Goal: Task Accomplishment & Management: Manage account settings

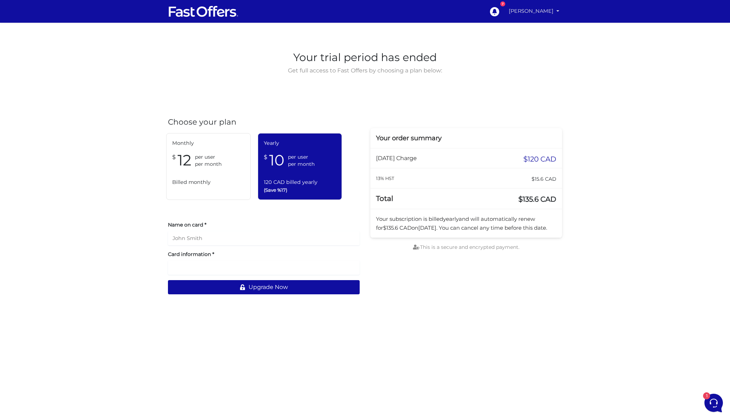
click at [532, 13] on link "[PERSON_NAME]" at bounding box center [534, 11] width 56 height 14
click at [530, 27] on link "My Offers" at bounding box center [534, 27] width 56 height 11
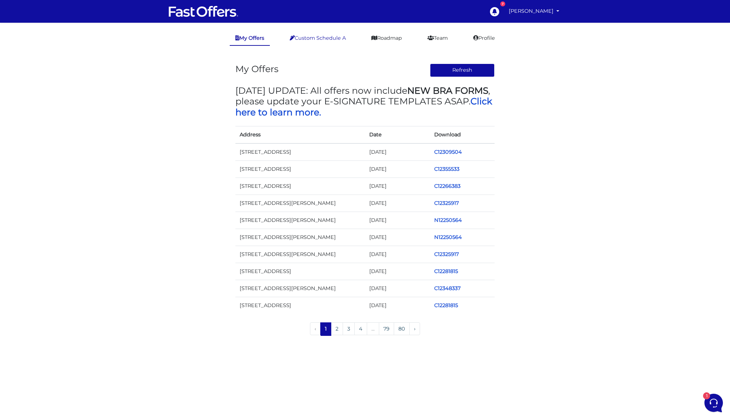
click at [332, 40] on link "Custom Schedule A" at bounding box center [317, 38] width 67 height 14
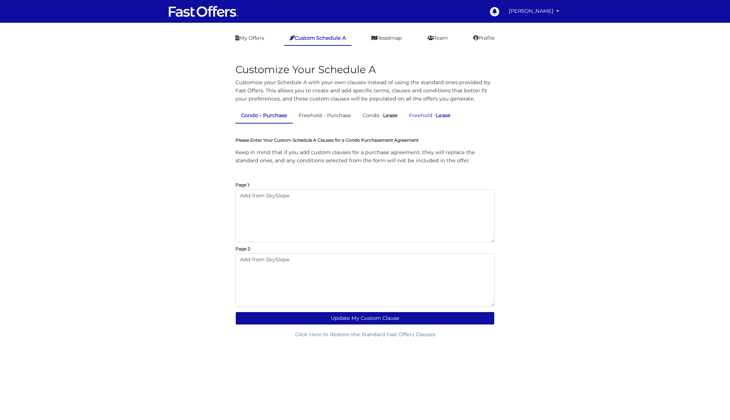
click at [425, 115] on link "Freehold - Lease" at bounding box center [429, 116] width 53 height 14
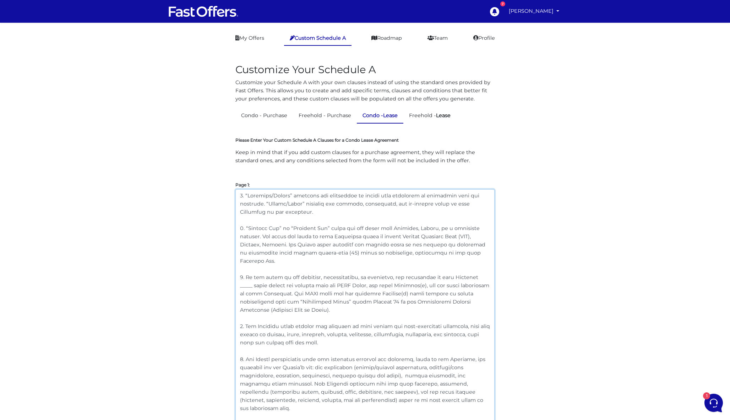
click at [293, 204] on textarea at bounding box center [364, 395] width 259 height 413
click at [285, 214] on textarea at bounding box center [364, 395] width 259 height 413
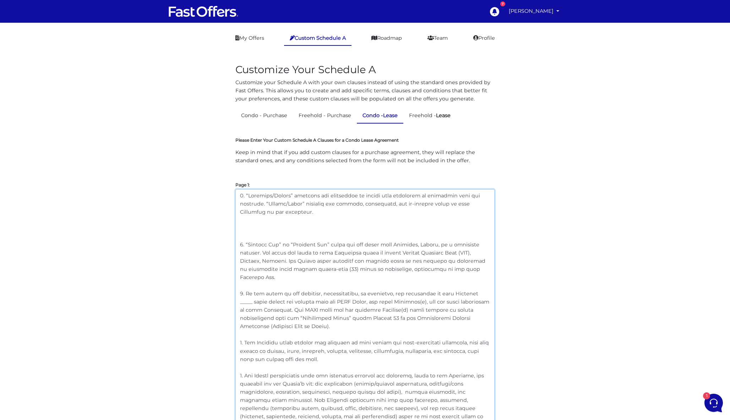
paste textarea "“Landlord/Seller” includes all owners or authorized parties of the premises, an…"
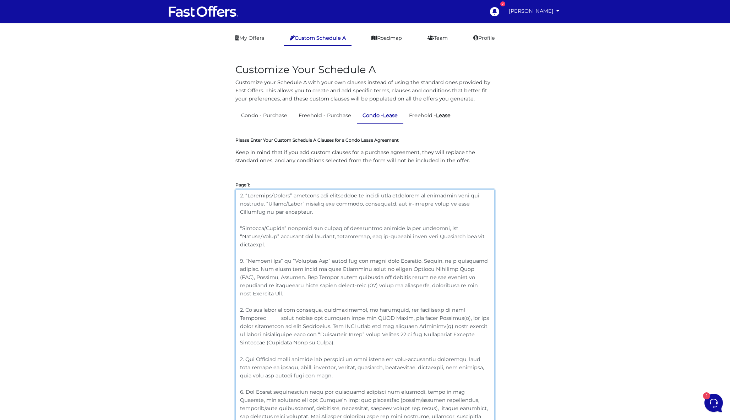
drag, startPoint x: 247, startPoint y: 228, endPoint x: 219, endPoint y: 228, distance: 28.1
drag, startPoint x: 284, startPoint y: 217, endPoint x: 212, endPoint y: 177, distance: 82.3
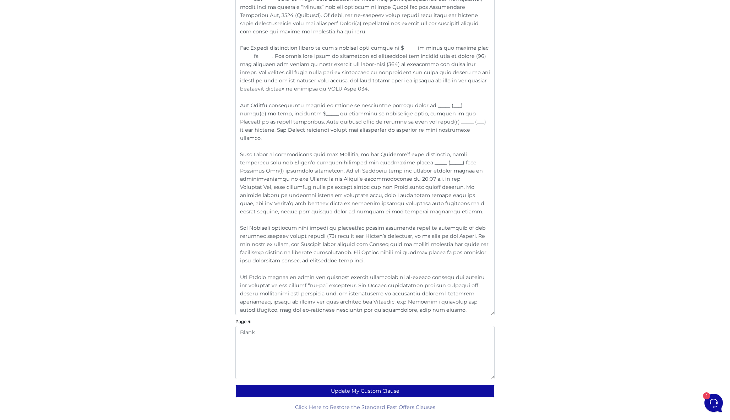
scroll to position [945, 0]
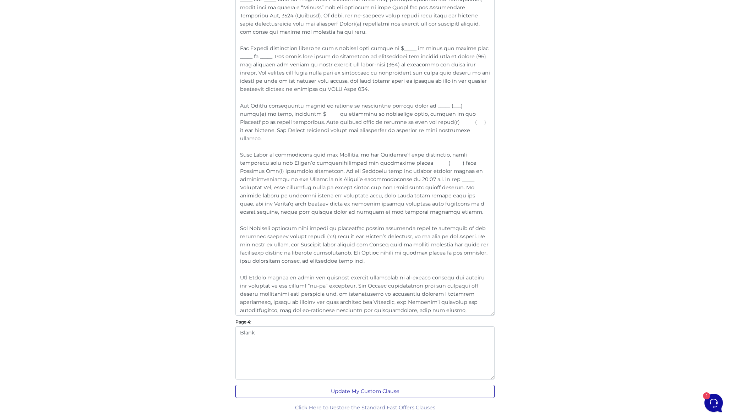
type textarea "2. “Loremips/Dolors” ametcons adi elitse do eiusmodtem incidid ut lab etdolore,…"
click at [370, 391] on button "Update My Custom Clause" at bounding box center [364, 391] width 259 height 13
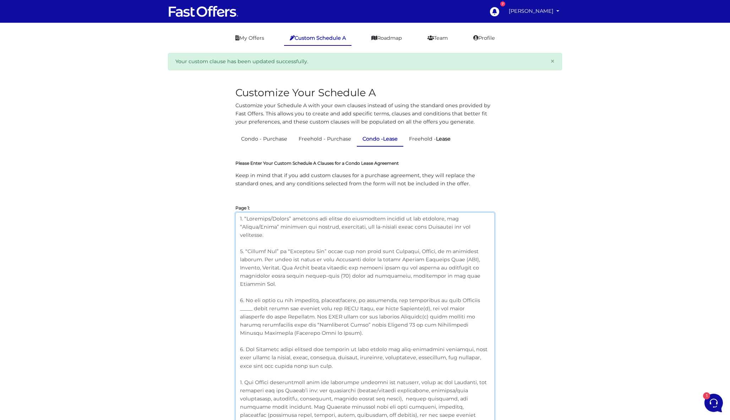
click at [352, 263] on textarea at bounding box center [364, 414] width 259 height 404
drag, startPoint x: 283, startPoint y: 274, endPoint x: 223, endPoint y: 240, distance: 68.6
click at [285, 269] on textarea at bounding box center [364, 414] width 259 height 404
drag, startPoint x: 279, startPoint y: 278, endPoint x: 245, endPoint y: 244, distance: 47.5
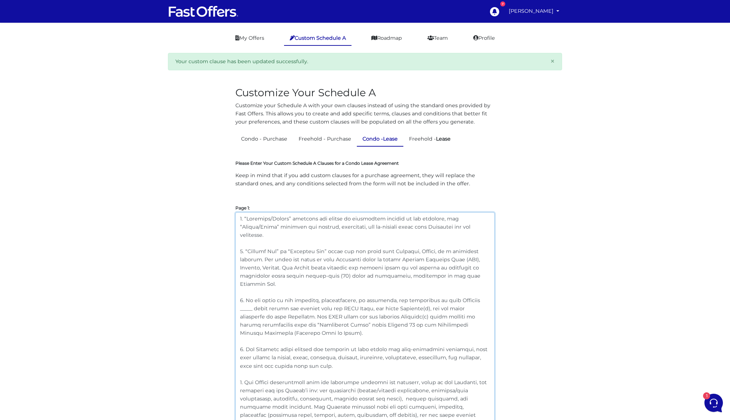
click at [245, 244] on textarea at bounding box center [364, 414] width 259 height 404
paste textarea "statutory holiday. All dates and times are in Eastern Standard Time (EST), Toro…"
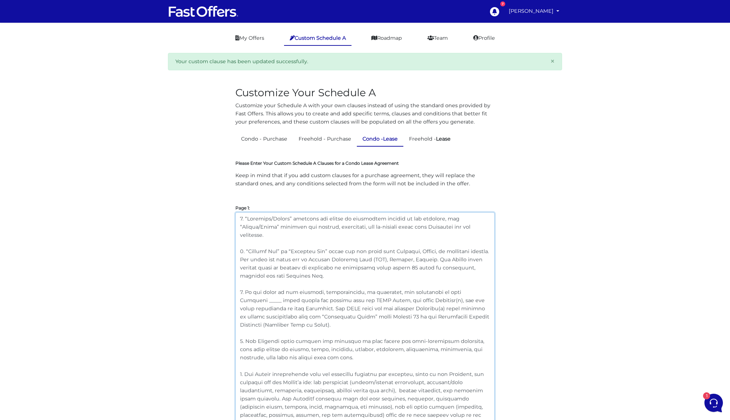
click at [329, 273] on textarea at bounding box center [364, 410] width 259 height 396
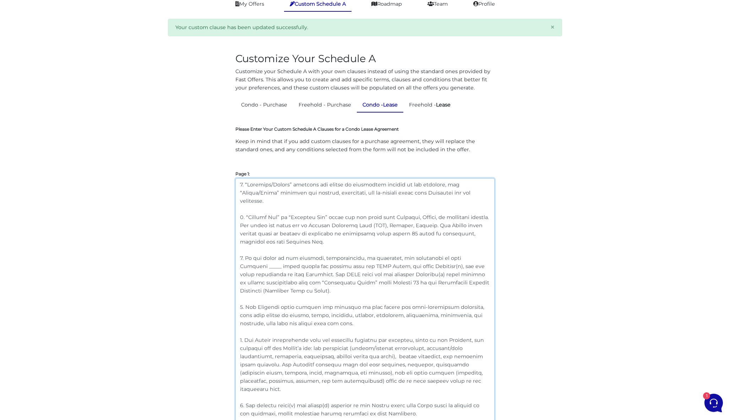
click at [361, 254] on textarea at bounding box center [364, 376] width 259 height 396
drag, startPoint x: 311, startPoint y: 285, endPoint x: 232, endPoint y: 249, distance: 87.2
click at [304, 276] on textarea at bounding box center [364, 376] width 259 height 396
drag, startPoint x: 246, startPoint y: 250, endPoint x: 319, endPoint y: 282, distance: 80.1
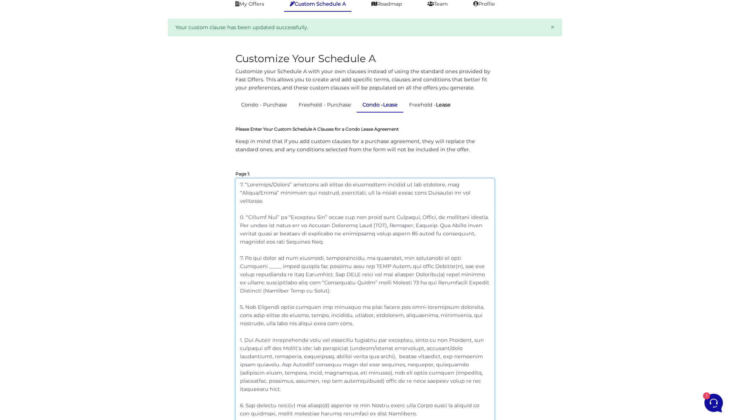
click at [319, 282] on textarea at bounding box center [364, 376] width 259 height 396
paste textarea "case of any conflict or ambiguity, this Schedule _____ shall prevail over all O…"
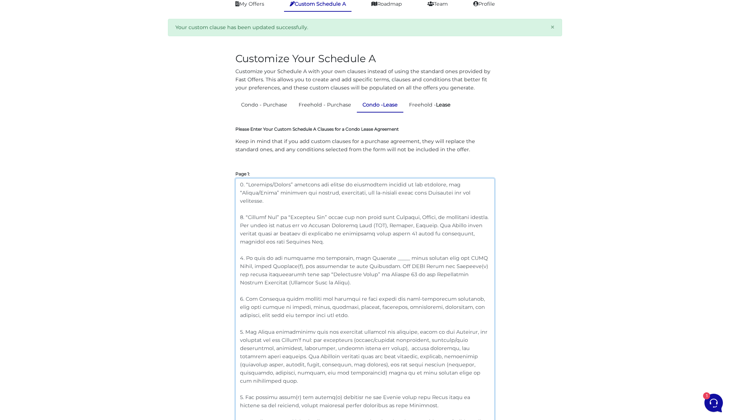
click at [438, 250] on textarea at bounding box center [364, 372] width 259 height 388
click at [371, 271] on textarea at bounding box center [364, 372] width 259 height 388
click at [330, 272] on textarea at bounding box center [364, 372] width 259 height 388
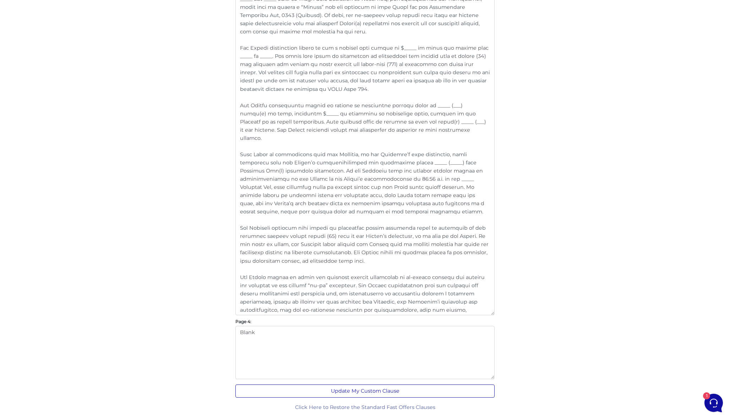
scroll to position [952, 0]
type textarea "1. “Landlord/Seller” includes all owners or authorized parties of the premises,…"
click at [392, 386] on button "Update My Custom Clause" at bounding box center [364, 391] width 259 height 13
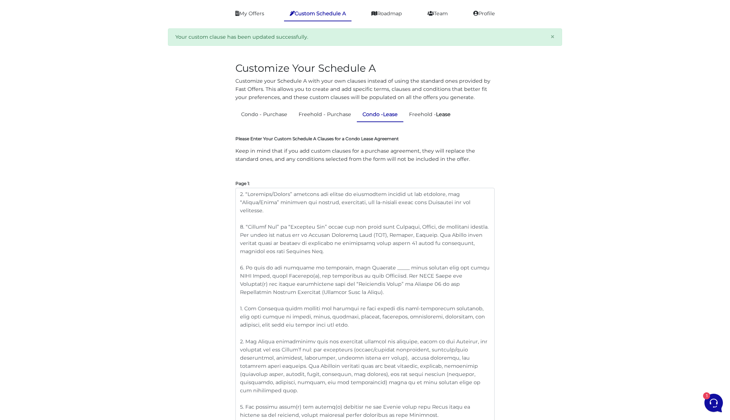
scroll to position [61, 0]
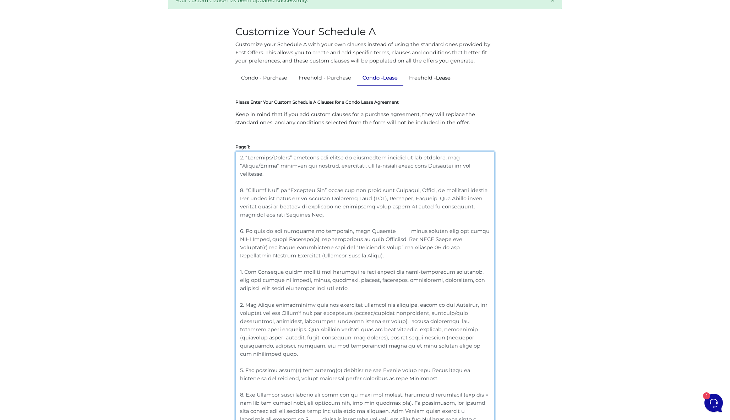
drag, startPoint x: 323, startPoint y: 279, endPoint x: 234, endPoint y: 264, distance: 90.1
click at [322, 276] on textarea at bounding box center [364, 345] width 259 height 388
drag, startPoint x: 321, startPoint y: 278, endPoint x: 247, endPoint y: 265, distance: 75.8
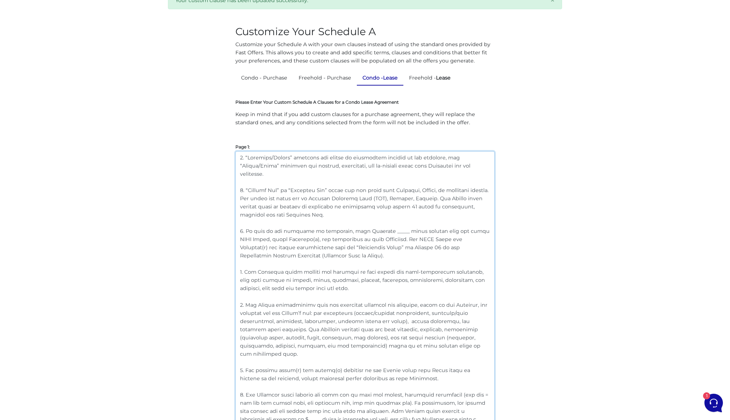
click at [247, 265] on textarea at bounding box center [364, 345] width 259 height 388
paste textarea ", well-maintained, and free of damage to floors, walls, ceilings, windows, cupb…"
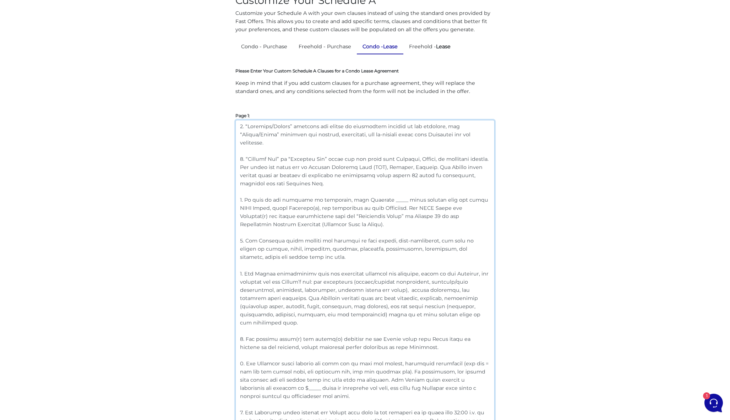
scroll to position [97, 0]
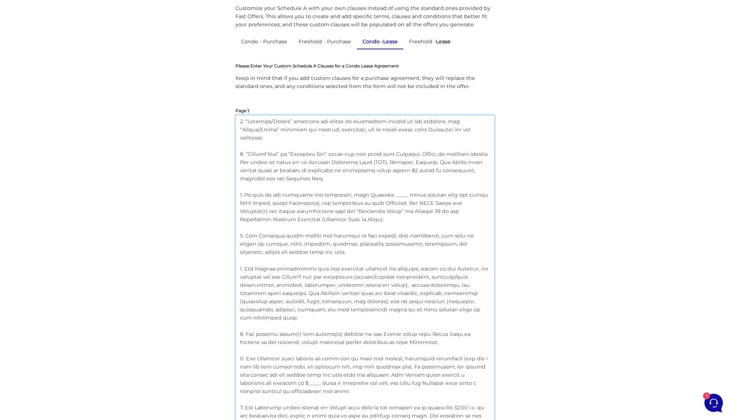
drag, startPoint x: 457, startPoint y: 301, endPoint x: 246, endPoint y: 259, distance: 215.3
click at [246, 259] on textarea at bounding box center [364, 309] width 259 height 388
click at [383, 260] on textarea at bounding box center [364, 309] width 259 height 388
click at [464, 300] on textarea at bounding box center [364, 309] width 259 height 388
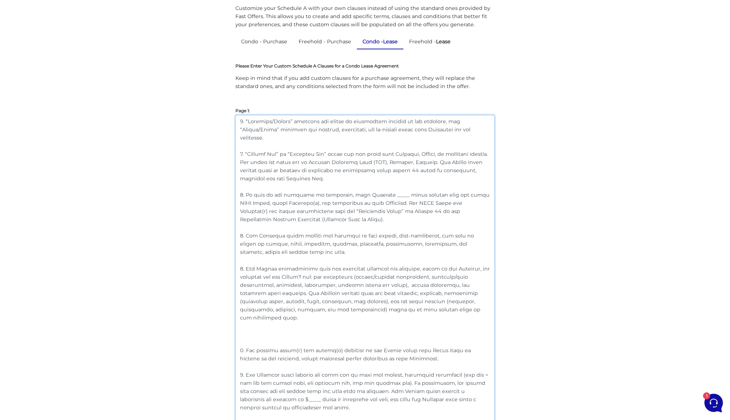
paste textarea "The Tenant acknowledges the following Landlord-owned chattels and fixtures are …"
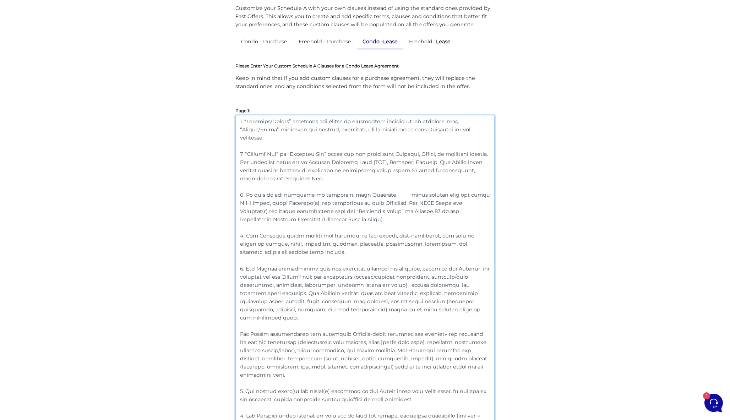
click at [370, 325] on textarea at bounding box center [364, 337] width 259 height 445
click at [411, 323] on textarea at bounding box center [364, 337] width 259 height 445
click at [382, 323] on textarea at bounding box center [364, 337] width 259 height 445
click at [392, 316] on textarea at bounding box center [364, 337] width 259 height 445
click at [392, 326] on textarea at bounding box center [364, 337] width 259 height 445
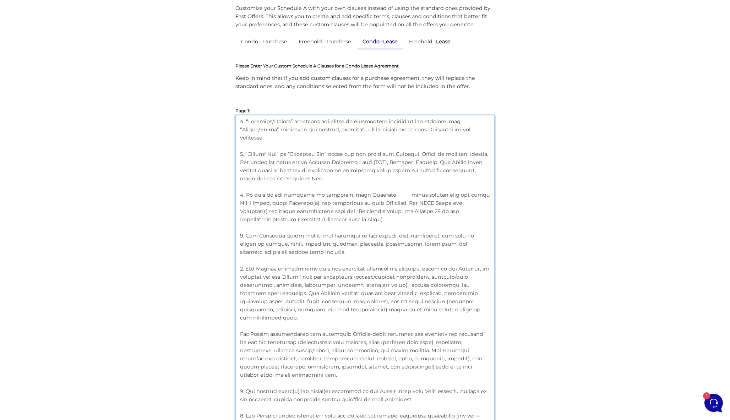
drag, startPoint x: 261, startPoint y: 333, endPoint x: 220, endPoint y: 333, distance: 41.2
click at [257, 333] on textarea at bounding box center [364, 337] width 259 height 445
click at [314, 265] on textarea at bounding box center [364, 337] width 259 height 445
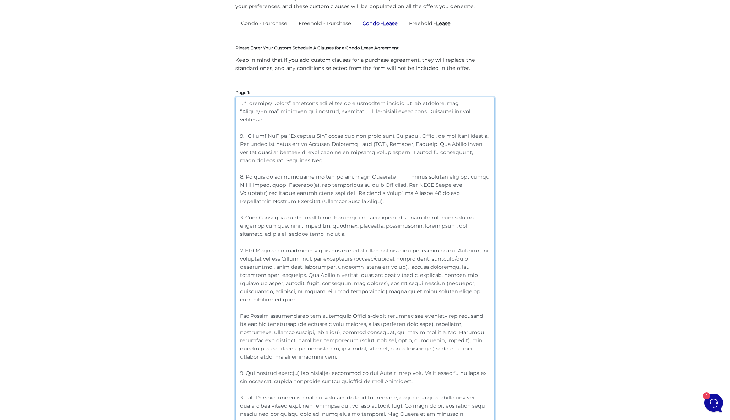
scroll to position [154, 0]
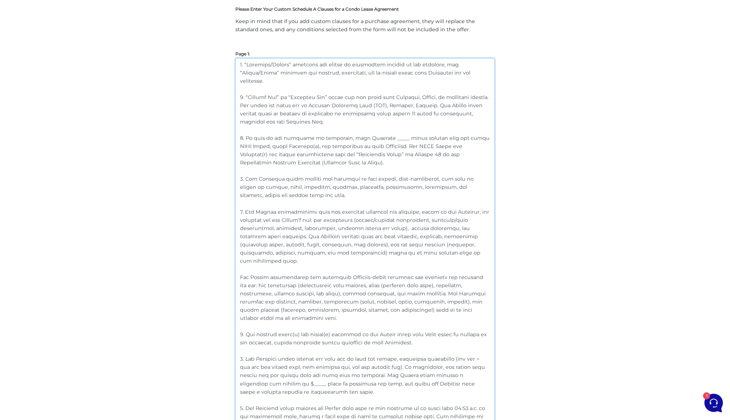
click at [262, 254] on textarea at bounding box center [364, 280] width 259 height 445
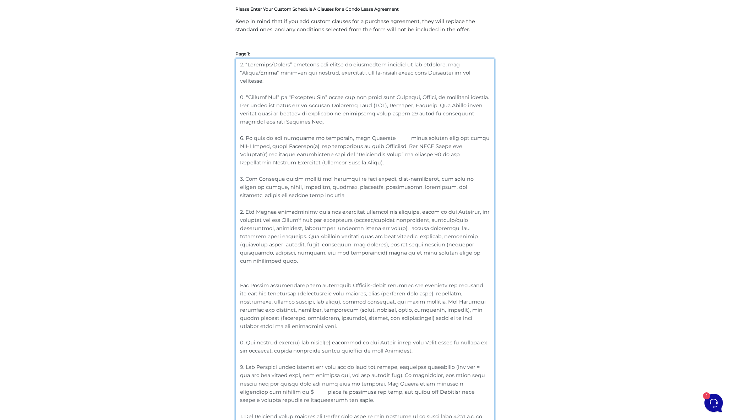
click at [293, 305] on textarea at bounding box center [364, 284] width 259 height 453
drag, startPoint x: 290, startPoint y: 308, endPoint x: 300, endPoint y: 295, distance: 15.9
click at [290, 308] on textarea at bounding box center [364, 284] width 259 height 453
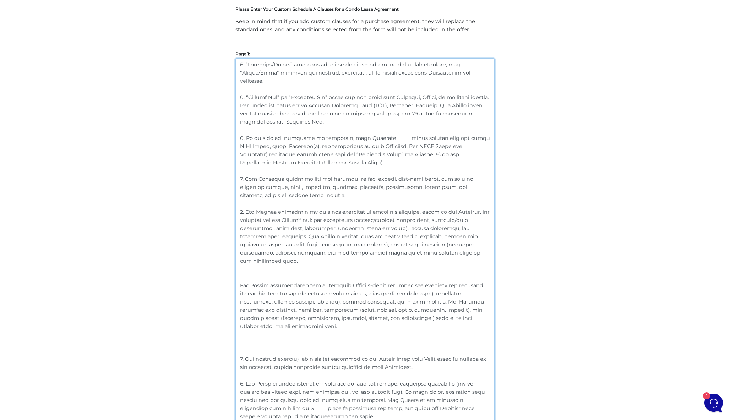
paste textarea "Laundry appliances (washer and dryer)"
click at [242, 326] on textarea at bounding box center [364, 293] width 259 height 470
drag, startPoint x: 343, startPoint y: 326, endPoint x: 207, endPoint y: 326, distance: 136.0
drag, startPoint x: 314, startPoint y: 285, endPoint x: 239, endPoint y: 283, distance: 75.3
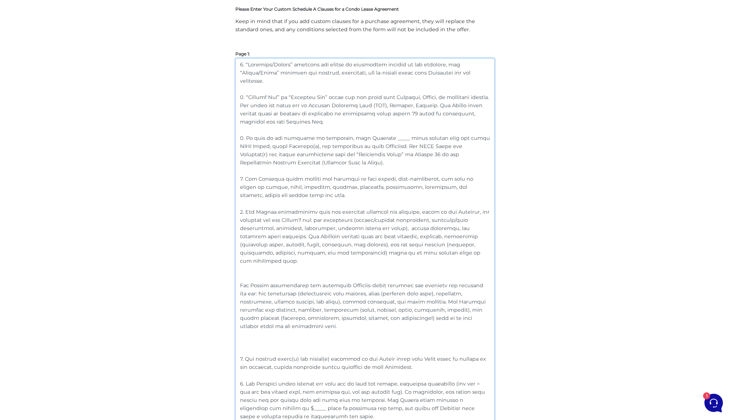
click at [239, 283] on textarea at bounding box center [364, 293] width 259 height 470
paste textarea "laundry appliances (washer and dryer)"
click at [371, 303] on textarea at bounding box center [364, 293] width 259 height 470
click at [371, 275] on textarea at bounding box center [364, 293] width 259 height 470
click at [425, 272] on textarea at bounding box center [364, 293] width 259 height 470
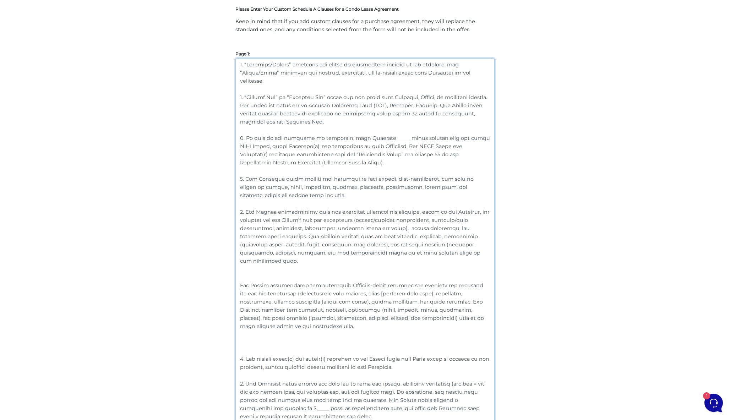
click at [420, 277] on textarea at bounding box center [364, 293] width 259 height 470
click at [428, 335] on textarea at bounding box center [364, 293] width 259 height 470
click at [293, 285] on textarea at bounding box center [364, 293] width 259 height 470
click at [324, 301] on textarea at bounding box center [364, 293] width 259 height 470
click at [292, 283] on textarea at bounding box center [364, 293] width 259 height 470
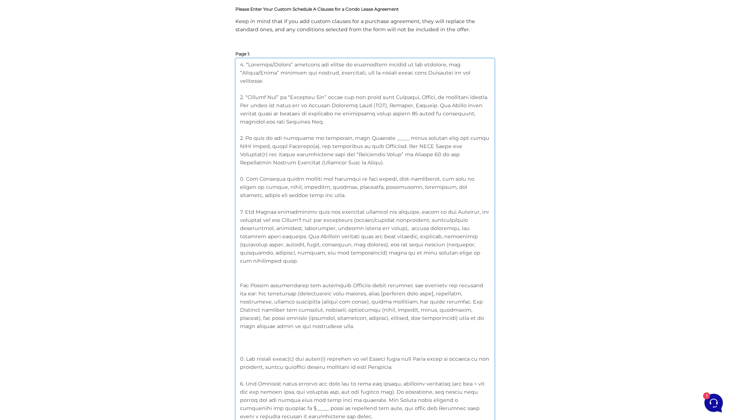
click at [421, 274] on textarea at bounding box center [364, 293] width 259 height 470
click at [369, 276] on textarea at bounding box center [364, 293] width 259 height 470
click at [310, 288] on textarea at bounding box center [364, 293] width 259 height 470
click at [289, 277] on textarea at bounding box center [364, 293] width 259 height 470
click at [357, 332] on textarea at bounding box center [364, 293] width 259 height 470
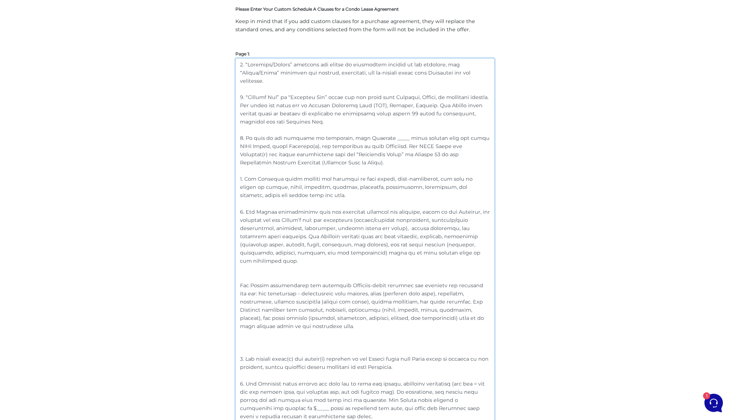
click at [290, 286] on textarea at bounding box center [364, 293] width 259 height 470
drag, startPoint x: 246, startPoint y: 268, endPoint x: 232, endPoint y: 268, distance: 13.5
drag, startPoint x: 467, startPoint y: 244, endPoint x: 214, endPoint y: 208, distance: 255.4
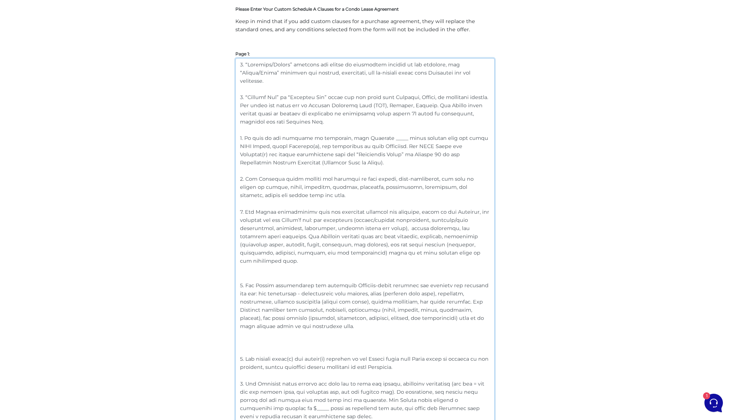
click at [272, 251] on textarea at bounding box center [364, 293] width 259 height 470
click at [242, 266] on textarea at bounding box center [364, 293] width 259 height 470
drag, startPoint x: 458, startPoint y: 245, endPoint x: 221, endPoint y: 201, distance: 241.0
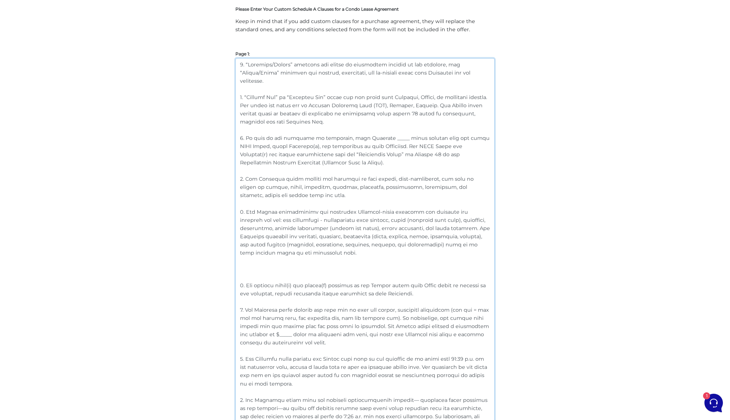
drag, startPoint x: 415, startPoint y: 285, endPoint x: 231, endPoint y: 277, distance: 184.1
click at [358, 271] on textarea at bounding box center [364, 260] width 259 height 404
drag, startPoint x: 246, startPoint y: 276, endPoint x: 411, endPoint y: 284, distance: 165.7
click at [411, 284] on textarea at bounding box center [364, 260] width 259 height 404
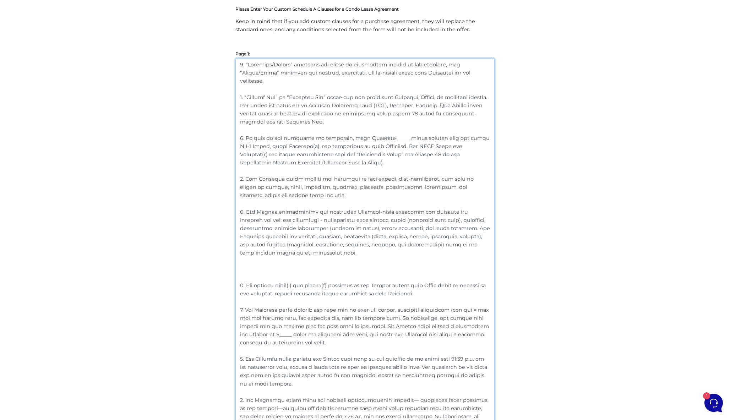
paste textarea "or locker assigned to the Tenant must be on the property, unless this Agreement…"
click at [262, 261] on textarea at bounding box center [364, 260] width 259 height 404
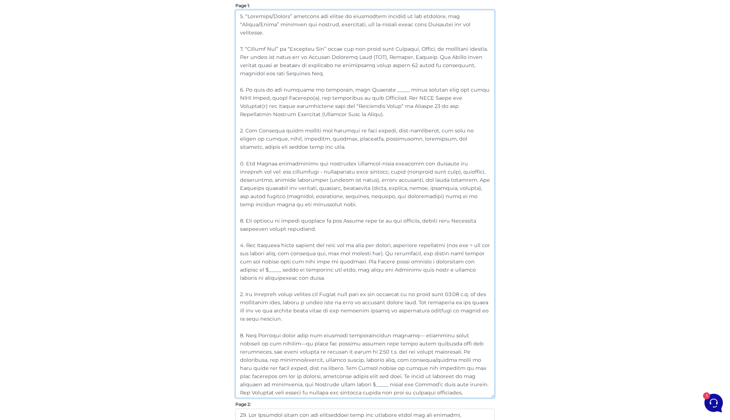
scroll to position [215, 0]
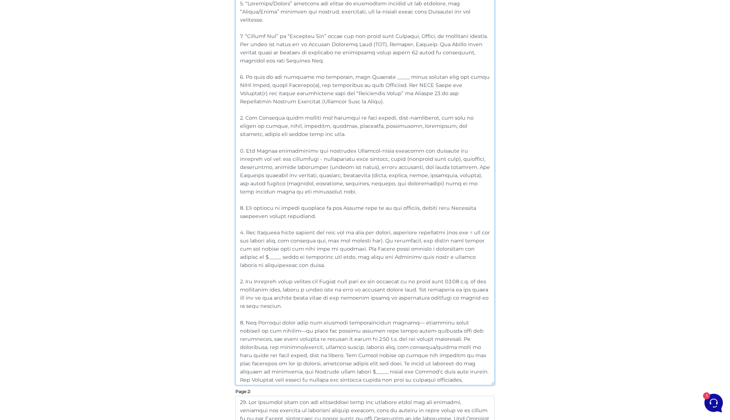
drag, startPoint x: 301, startPoint y: 257, endPoint x: 246, endPoint y: 221, distance: 65.6
click at [246, 221] on textarea at bounding box center [364, 191] width 259 height 388
click at [305, 259] on textarea at bounding box center [364, 191] width 259 height 388
drag, startPoint x: 310, startPoint y: 255, endPoint x: 246, endPoint y: 224, distance: 71.5
click at [246, 224] on textarea at bounding box center [364, 191] width 259 height 388
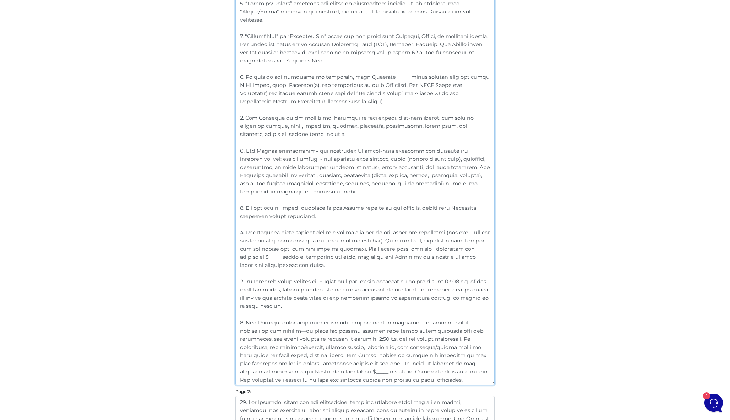
paste textarea "each Tenant (excluding guarantors) with one full set of keys: one key per locke…"
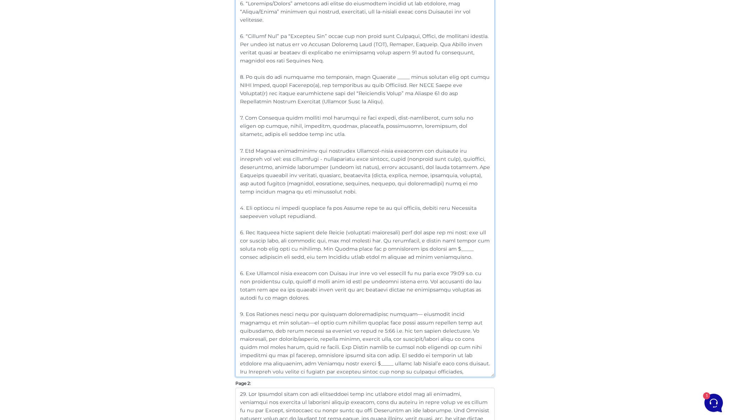
scroll to position [230, 0]
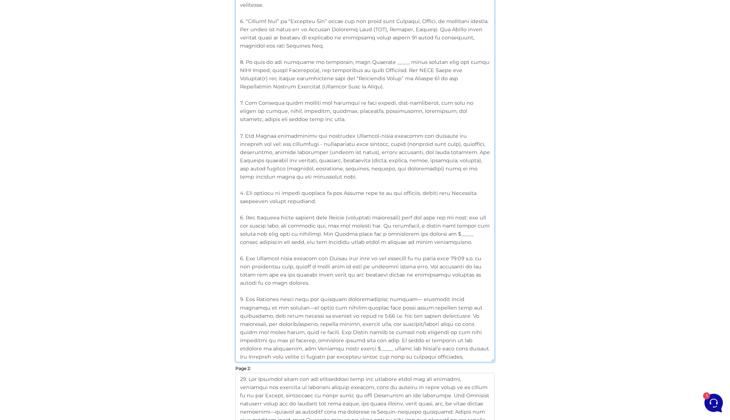
drag, startPoint x: 290, startPoint y: 274, endPoint x: 247, endPoint y: 249, distance: 49.9
click at [247, 249] on textarea at bounding box center [364, 172] width 259 height 380
click at [300, 271] on textarea at bounding box center [364, 172] width 259 height 380
drag, startPoint x: 289, startPoint y: 272, endPoint x: 246, endPoint y: 250, distance: 48.4
click at [246, 250] on textarea at bounding box center [364, 172] width 259 height 380
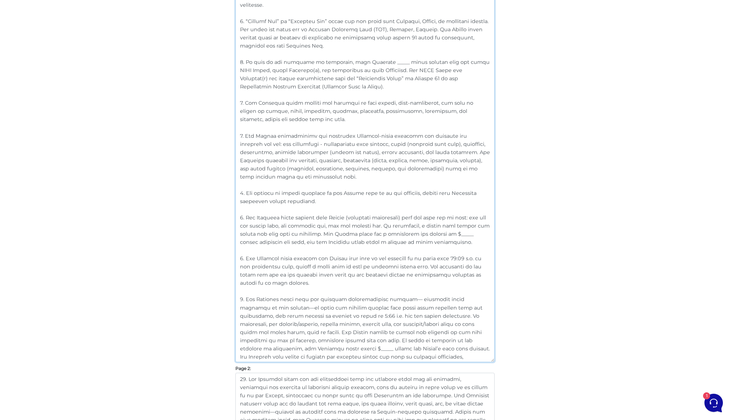
paste textarea "by 11:59 a.m. on the possession date, unless a later time is mutually agreed. K…"
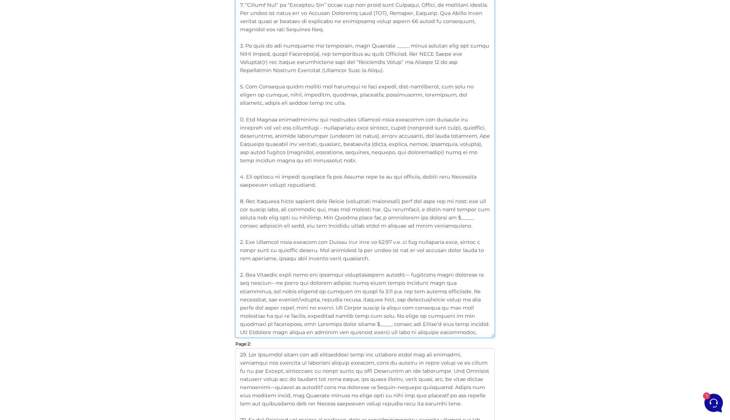
scroll to position [249, 0]
drag, startPoint x: 298, startPoint y: 330, endPoint x: 246, endPoint y: 264, distance: 83.7
click at [246, 264] on textarea at bounding box center [364, 150] width 259 height 372
click at [331, 313] on textarea at bounding box center [364, 150] width 259 height 372
drag, startPoint x: 299, startPoint y: 331, endPoint x: 247, endPoint y: 266, distance: 83.6
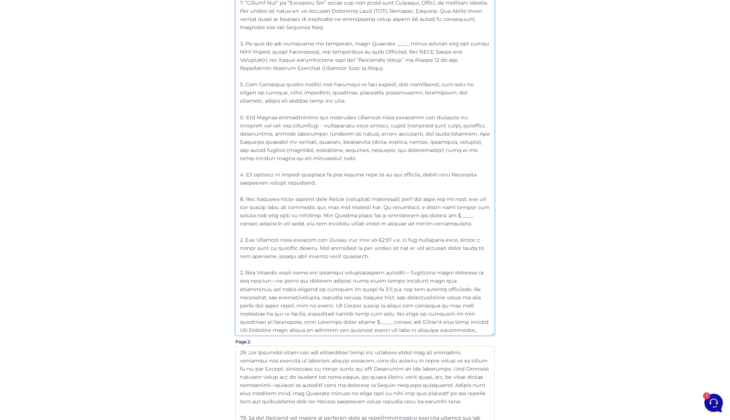
click at [247, 266] on textarea at bounding box center [364, 150] width 259 height 372
paste textarea "professionally clean the property, including steam-cleaning carpets, at their e…"
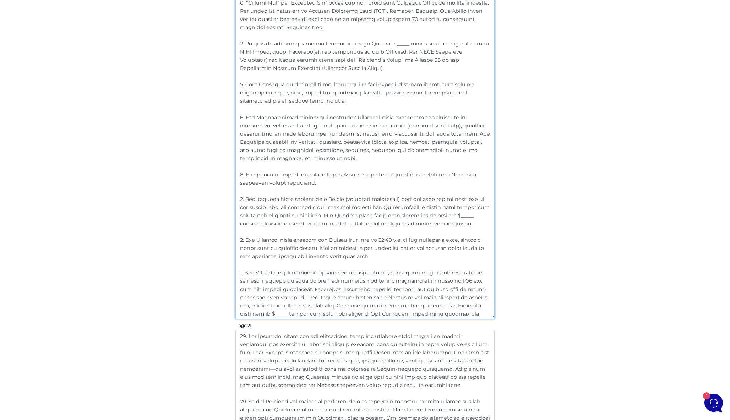
click at [365, 281] on textarea at bounding box center [364, 141] width 259 height 355
click at [439, 303] on textarea at bounding box center [364, 141] width 259 height 355
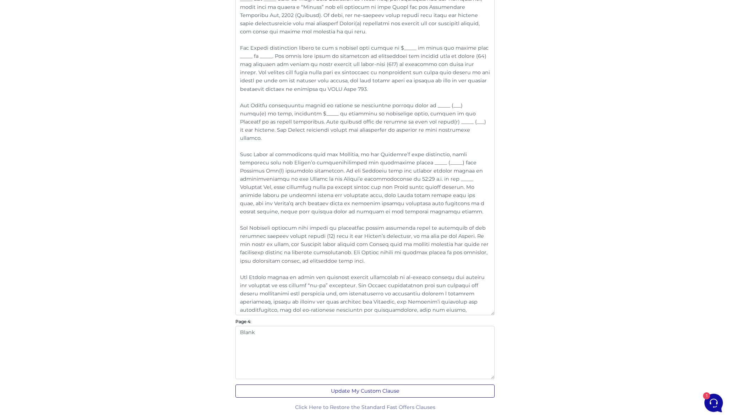
scroll to position [919, 0]
type textarea "1. “Landlord/Seller” includes all owners or authorized parties of the premises,…"
click at [369, 391] on button "Update My Custom Clause" at bounding box center [364, 391] width 259 height 13
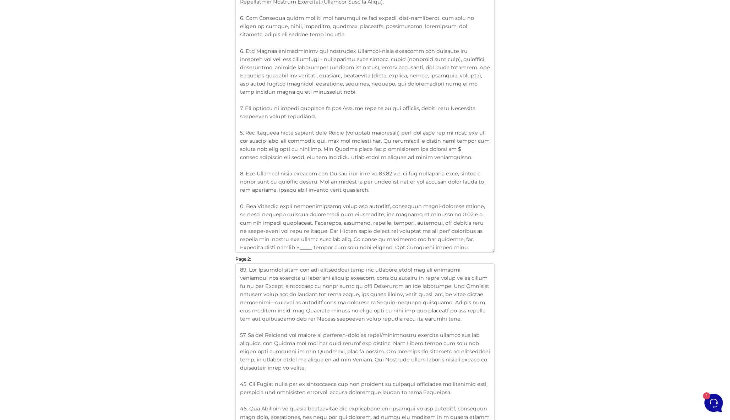
scroll to position [357, 0]
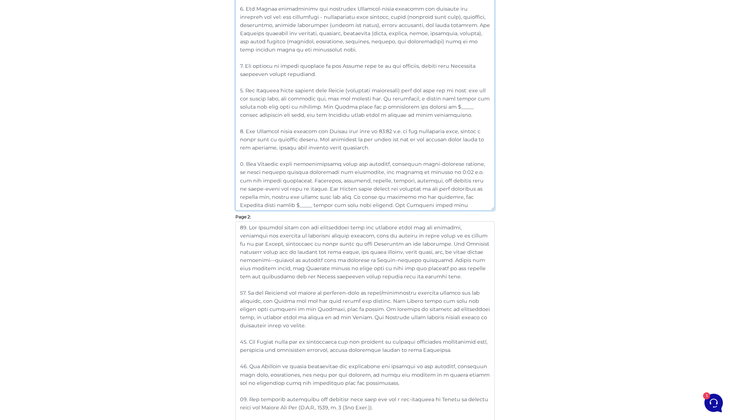
click at [401, 179] on textarea at bounding box center [364, 32] width 259 height 355
click at [385, 171] on textarea at bounding box center [364, 32] width 259 height 355
click at [359, 171] on textarea at bounding box center [364, 32] width 259 height 355
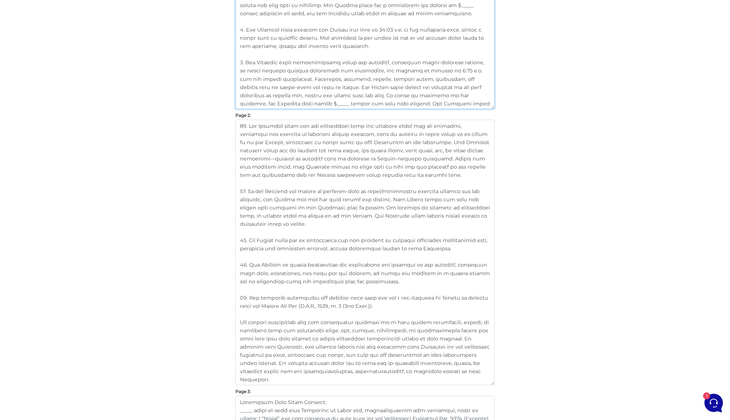
scroll to position [449, 0]
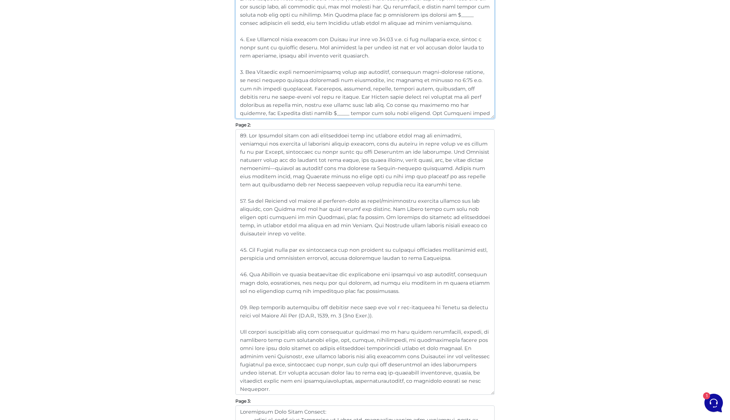
type textarea "6. “Loremips/Dolors” ametcons adi elitse do eiusmodtem incidid ut lab etdolore,…"
drag, startPoint x: 392, startPoint y: 187, endPoint x: 226, endPoint y: 136, distance: 173.5
click at [226, 136] on div "Customize Your Schedule A Customize your Schedule A with your own clauses inste…" at bounding box center [365, 254] width 405 height 1255
click at [391, 158] on textarea at bounding box center [364, 262] width 259 height 266
drag, startPoint x: 389, startPoint y: 183, endPoint x: 248, endPoint y: 134, distance: 149.5
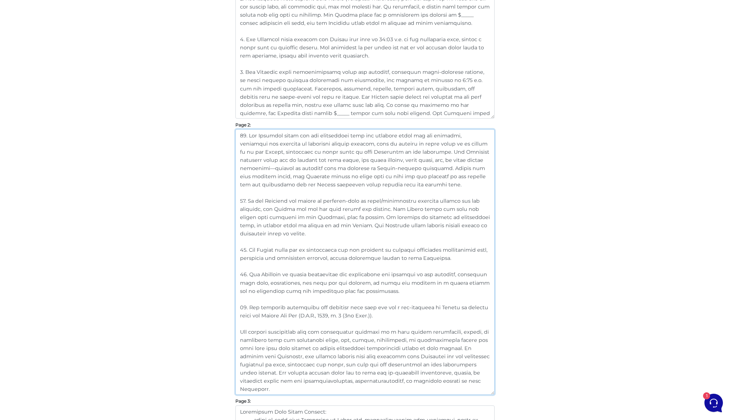
click at [248, 134] on textarea at bounding box center [364, 262] width 259 height 266
paste textarea ", including any services or utilities they cover, with none charged to the Tena…"
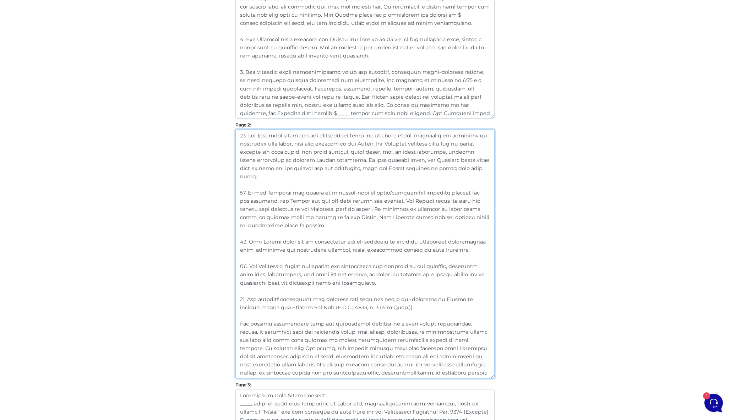
drag, startPoint x: 316, startPoint y: 220, endPoint x: 229, endPoint y: 181, distance: 95.2
click at [229, 181] on div "Customize Your Schedule A Customize your Schedule A with your own clauses inste…" at bounding box center [365, 246] width 405 height 1238
click at [321, 218] on textarea at bounding box center [364, 253] width 259 height 249
drag, startPoint x: 322, startPoint y: 219, endPoint x: 246, endPoint y: 186, distance: 82.4
click at [246, 186] on textarea at bounding box center [364, 253] width 259 height 249
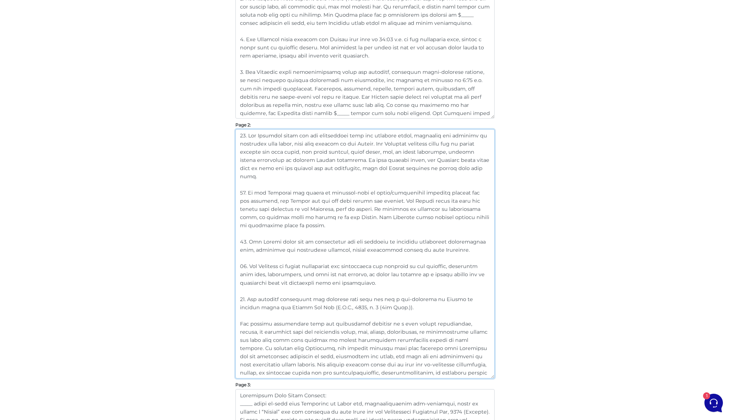
paste textarea "building-wide or promotional internet is available, the Tenant may use it durin…"
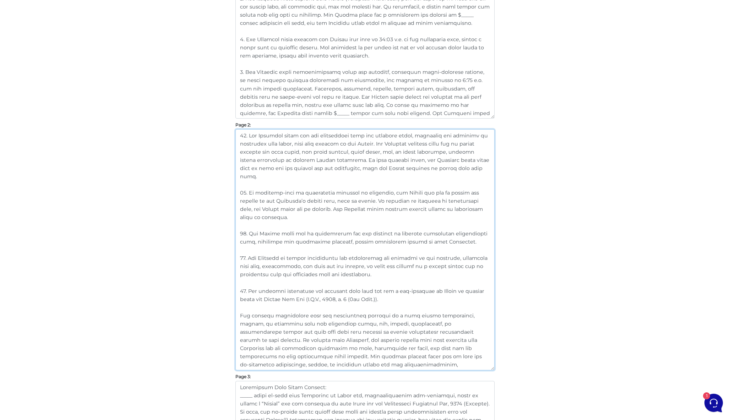
click at [332, 232] on textarea at bounding box center [364, 249] width 259 height 241
drag, startPoint x: 446, startPoint y: 232, endPoint x: 216, endPoint y: 227, distance: 230.1
click at [216, 227] on div "Customize Your Schedule A Customize your Schedule A with your own clauses inste…" at bounding box center [365, 242] width 405 height 1230
click at [261, 222] on textarea at bounding box center [364, 249] width 259 height 241
click at [247, 224] on textarea at bounding box center [364, 249] width 259 height 241
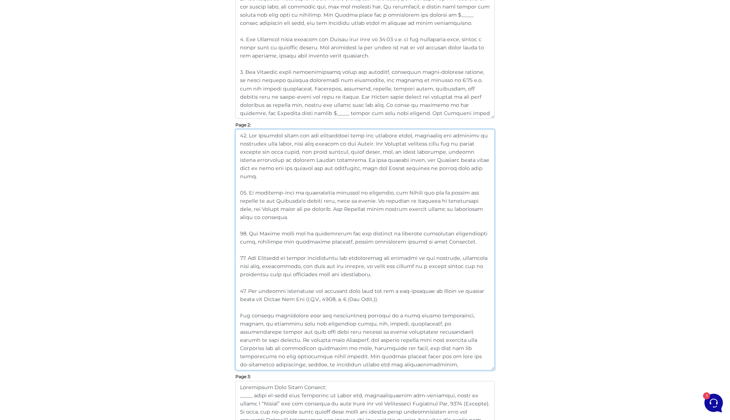
drag, startPoint x: 247, startPoint y: 224, endPoint x: 441, endPoint y: 233, distance: 193.7
click at [441, 233] on textarea at bounding box center [364, 249] width 259 height 241
paste textarea "is not responsible for property or building management registration fees, excep…"
drag, startPoint x: 379, startPoint y: 266, endPoint x: 249, endPoint y: 251, distance: 131.6
click at [249, 251] on textarea at bounding box center [364, 249] width 259 height 241
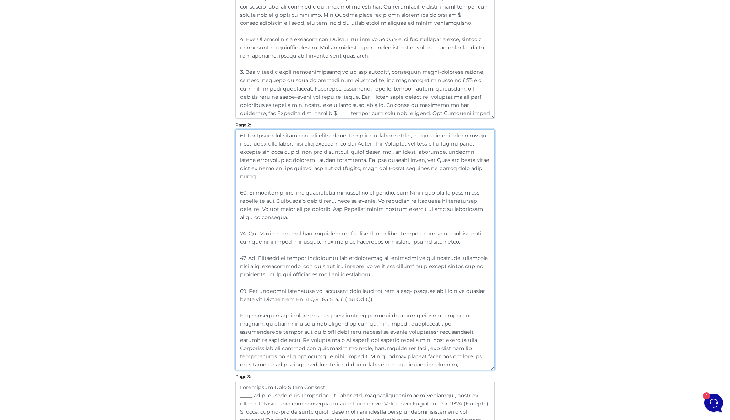
paste textarea "shall maintain the exterior of the property—including lawn care, landscaping, a…"
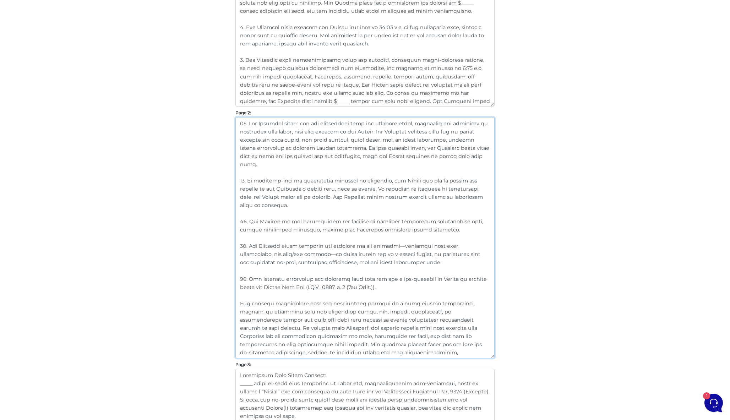
scroll to position [462, 0]
drag, startPoint x: 383, startPoint y: 279, endPoint x: 247, endPoint y: 271, distance: 136.3
click at [247, 271] on textarea at bounding box center [364, 236] width 259 height 241
click at [360, 311] on textarea at bounding box center [364, 236] width 259 height 241
drag, startPoint x: 276, startPoint y: 350, endPoint x: 229, endPoint y: 290, distance: 76.4
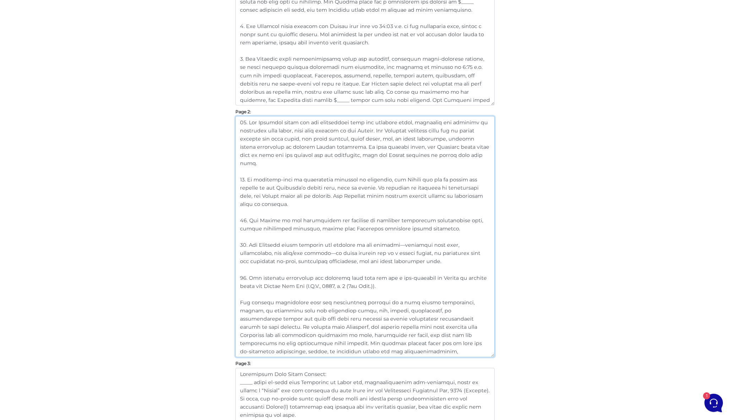
click at [229, 290] on div "Customize Your Schedule A Customize your Schedule A with your own clauses inste…" at bounding box center [365, 229] width 405 height 1230
paste textarea "information from any salesperson, broker, or brokerage is not legal, tax, zonin…"
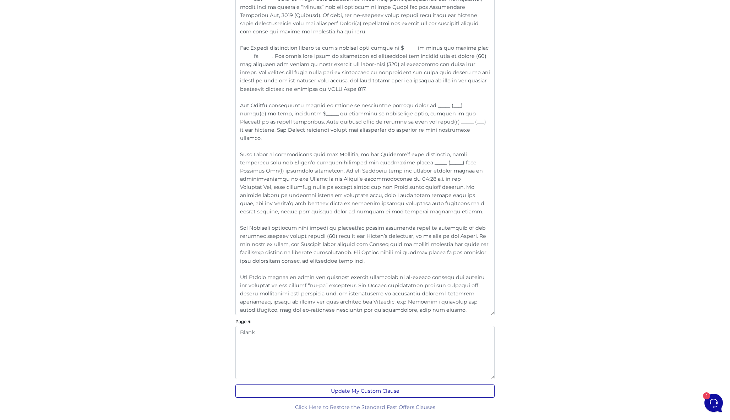
scroll to position [878, 0]
type textarea "10. The Landlord shall pay all maintenance fees and property taxes, including a…"
click at [360, 394] on button "Update My Custom Clause" at bounding box center [364, 391] width 259 height 13
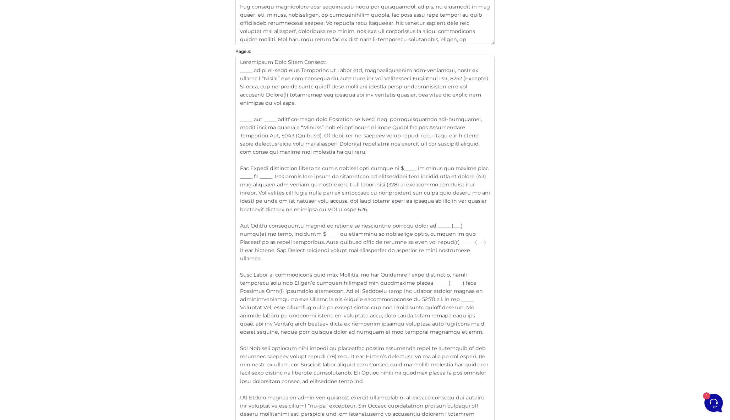
scroll to position [757, 0]
drag, startPoint x: 304, startPoint y: 105, endPoint x: 220, endPoint y: 72, distance: 89.9
click at [292, 123] on textarea at bounding box center [364, 247] width 259 height 380
drag, startPoint x: 300, startPoint y: 104, endPoint x: 213, endPoint y: 71, distance: 92.3
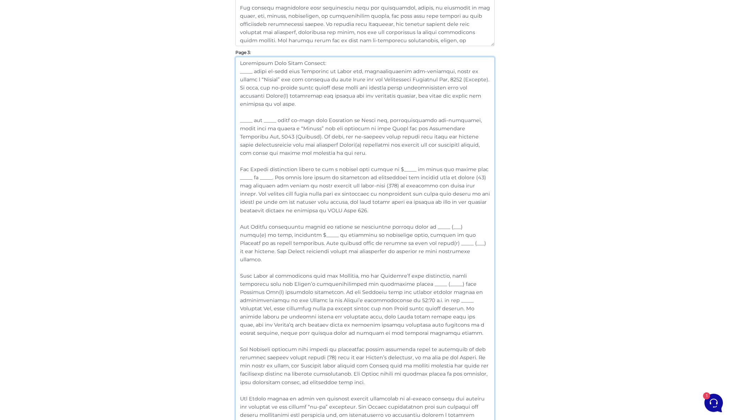
click at [332, 103] on textarea at bounding box center [364, 247] width 259 height 380
drag, startPoint x: 301, startPoint y: 153, endPoint x: 220, endPoint y: 116, distance: 89.0
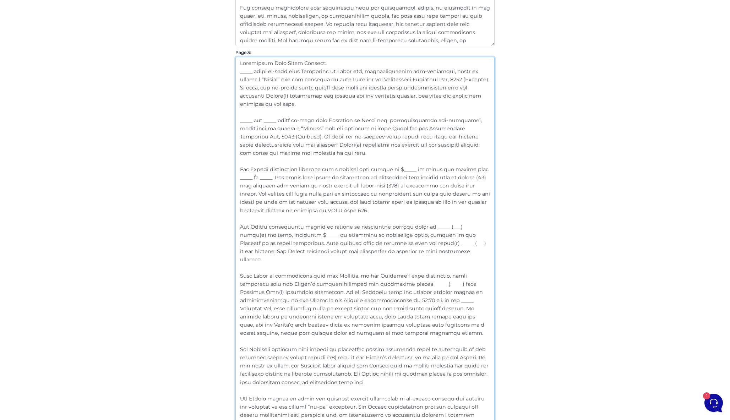
click at [314, 156] on textarea at bounding box center [364, 247] width 259 height 380
click at [298, 107] on textarea at bounding box center [364, 247] width 259 height 380
drag, startPoint x: 301, startPoint y: 107, endPoint x: 223, endPoint y: 71, distance: 85.3
click at [315, 105] on textarea at bounding box center [364, 247] width 259 height 380
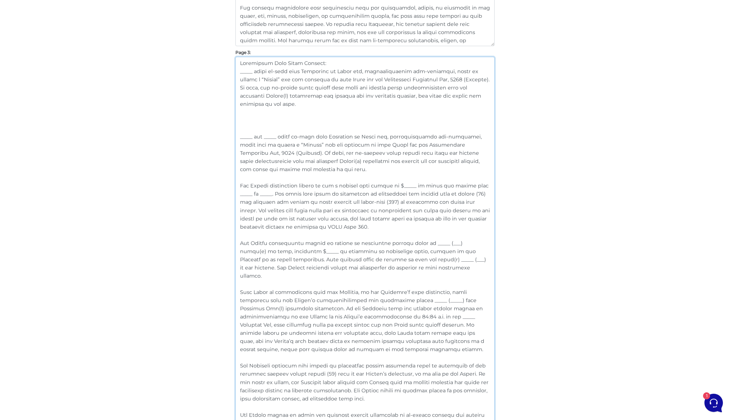
paste textarea "_____ shall co-sign this Agreement to Lease and, notwithstanding non-occupancy,…"
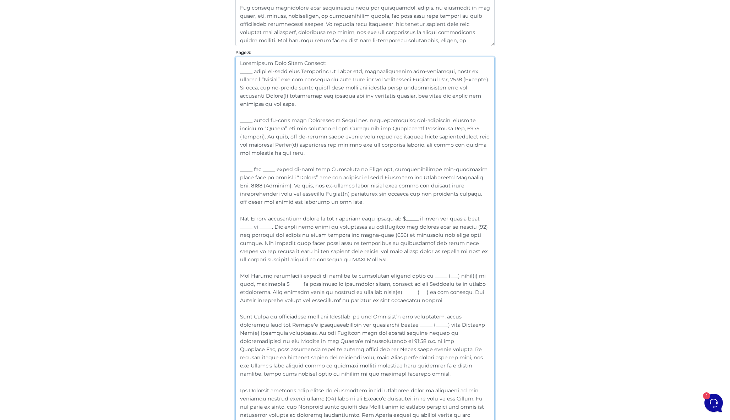
click at [254, 120] on textarea at bounding box center [364, 271] width 259 height 429
click at [244, 128] on textarea at bounding box center [364, 271] width 259 height 429
click at [320, 134] on textarea at bounding box center [364, 271] width 259 height 429
click at [335, 156] on textarea at bounding box center [364, 271] width 259 height 429
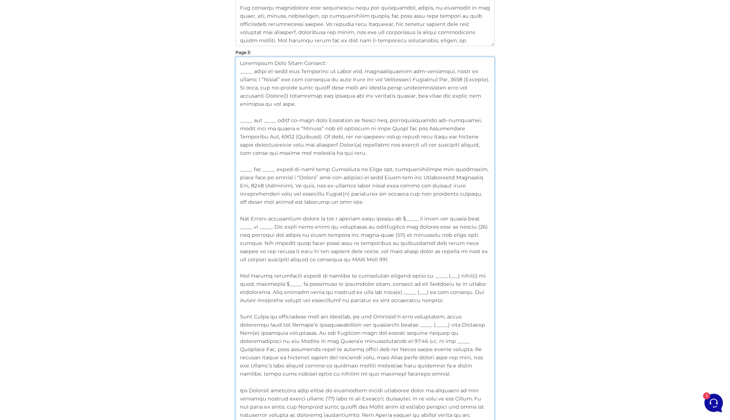
drag, startPoint x: 299, startPoint y: 204, endPoint x: 229, endPoint y: 171, distance: 77.8
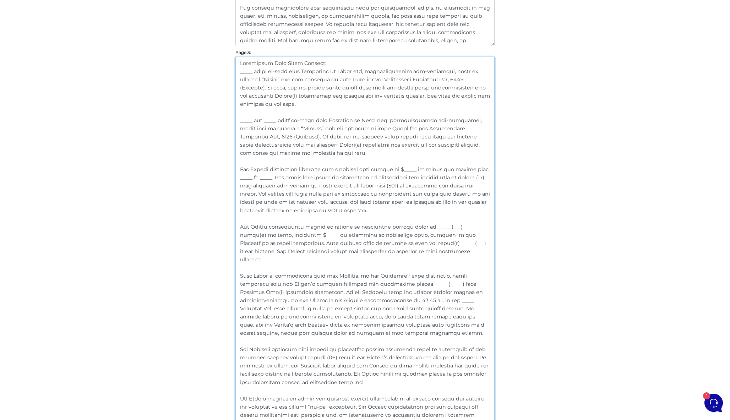
drag, startPoint x: 341, startPoint y: 209, endPoint x: 217, endPoint y: 169, distance: 131.1
paste textarea "agrees to pay partial rent of $_____ for the period from _____ to _____. Daily …"
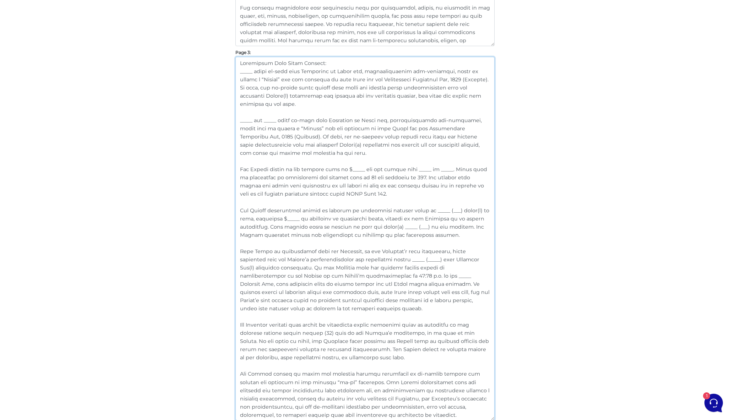
click at [281, 169] on textarea at bounding box center [364, 239] width 259 height 364
click at [368, 185] on textarea at bounding box center [364, 239] width 259 height 364
drag, startPoint x: 403, startPoint y: 237, endPoint x: 221, endPoint y: 211, distance: 183.7
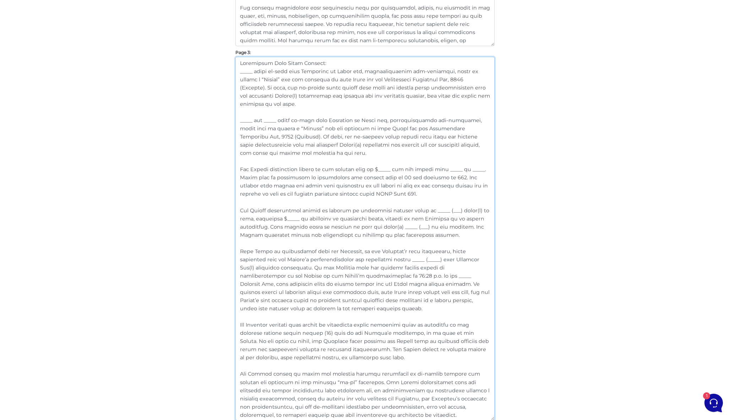
paste textarea "agrees to provide an additional deposit of _____ () month(s) rent, totalling $,…"
click at [393, 208] on textarea at bounding box center [364, 239] width 259 height 364
click at [338, 227] on textarea at bounding box center [364, 239] width 259 height 364
click at [374, 249] on textarea at bounding box center [364, 239] width 259 height 364
click at [467, 209] on textarea at bounding box center [364, 239] width 259 height 364
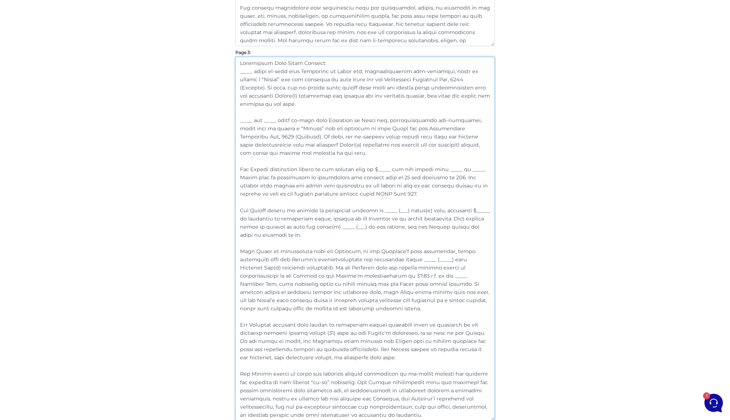
drag, startPoint x: 281, startPoint y: 238, endPoint x: 234, endPoint y: 213, distance: 53.2
paste textarea "agrees to provide an additional deposit of _____ (___) month(s) rent, totalling…"
click at [388, 197] on textarea at bounding box center [364, 239] width 259 height 364
drag, startPoint x: 279, startPoint y: 236, endPoint x: 230, endPoint y: 208, distance: 56.3
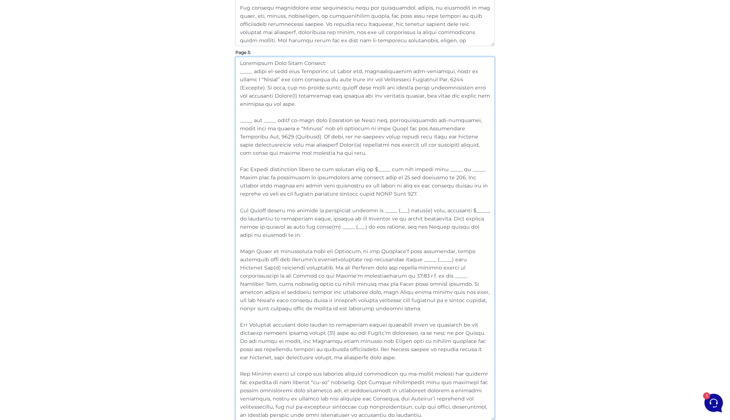
click at [391, 192] on textarea at bounding box center [364, 239] width 259 height 364
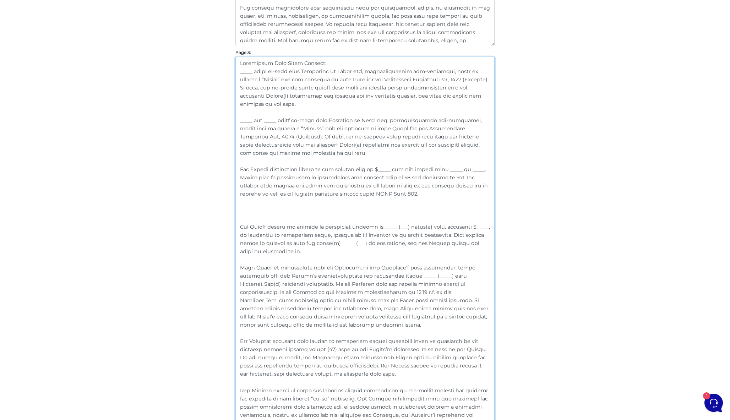
paste textarea "The Tenant agrees to provide an additional deposit of _____ (___) month(s) rent…"
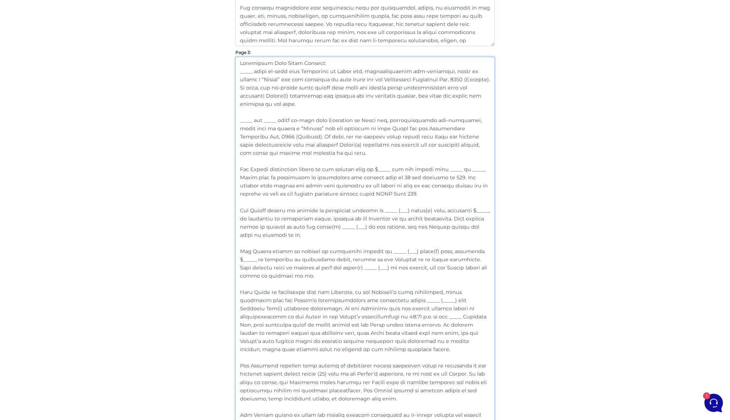
drag, startPoint x: 281, startPoint y: 237, endPoint x: 229, endPoint y: 208, distance: 59.5
click at [321, 238] on textarea at bounding box center [364, 259] width 259 height 404
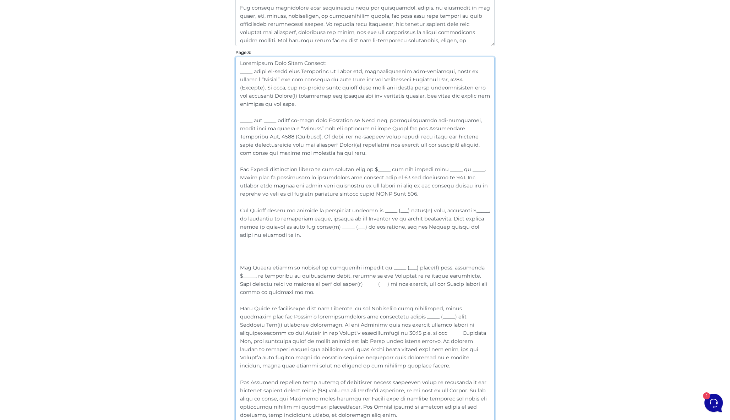
paste textarea "payable to the listing brokerage as part of the initial deposit."
click at [396, 249] on textarea at bounding box center [364, 267] width 259 height 421
drag, startPoint x: 399, startPoint y: 251, endPoint x: 224, endPoint y: 251, distance: 174.7
click at [435, 218] on textarea at bounding box center [364, 267] width 259 height 421
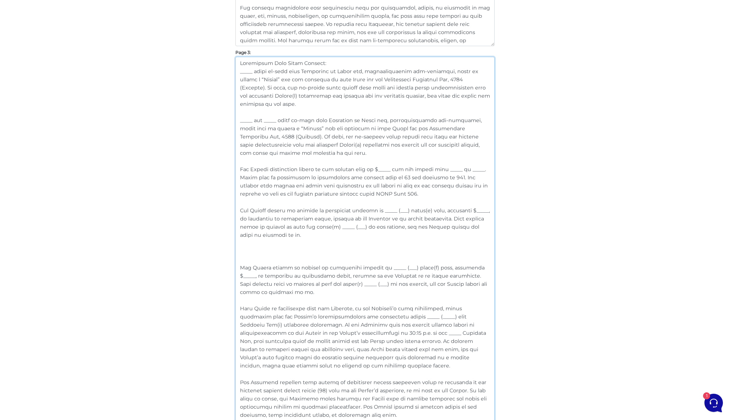
click at [435, 218] on textarea at bounding box center [364, 267] width 259 height 421
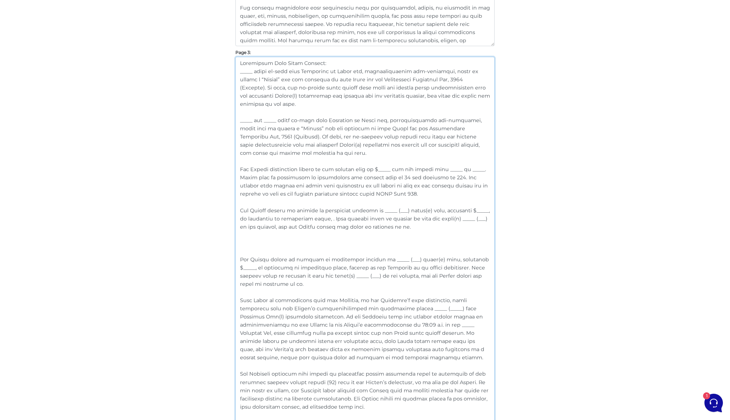
paste textarea "payable to the listing brokerage as part of the initial deposit."
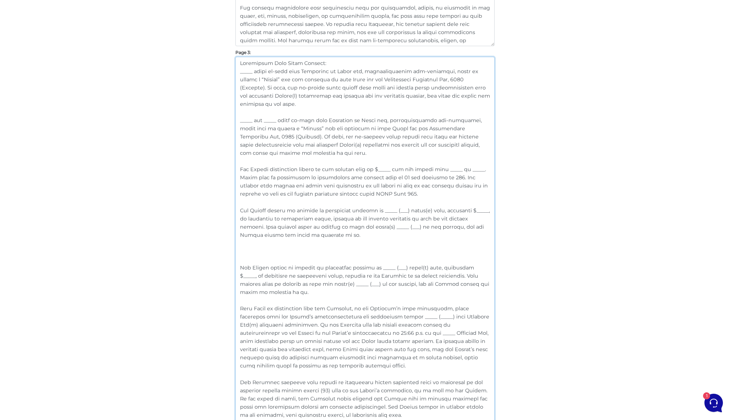
click at [440, 240] on textarea at bounding box center [364, 267] width 259 height 421
click at [305, 259] on textarea at bounding box center [364, 267] width 259 height 421
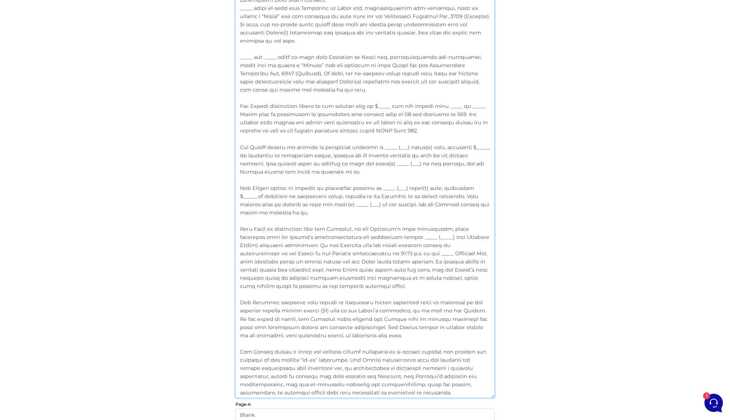
scroll to position [820, 0]
drag, startPoint x: 291, startPoint y: 288, endPoint x: 228, endPoint y: 226, distance: 88.6
paste textarea "on the Landlord, in their sole discretion, being satisfied with the Tenant’s cr…"
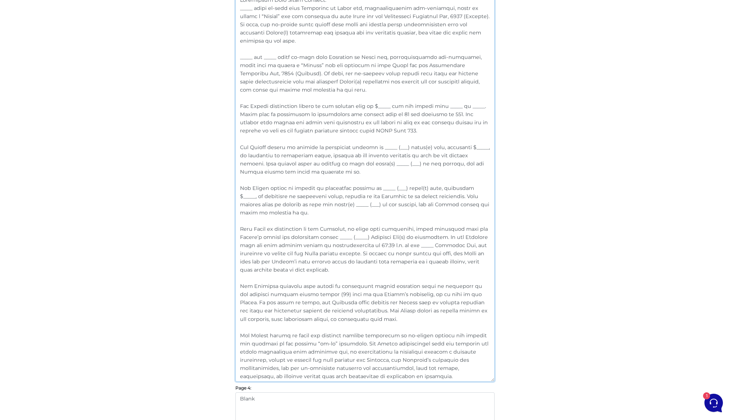
drag, startPoint x: 351, startPoint y: 245, endPoint x: 341, endPoint y: 245, distance: 10.7
click at [341, 245] on textarea at bounding box center [364, 188] width 259 height 388
click at [320, 289] on textarea at bounding box center [364, 188] width 259 height 388
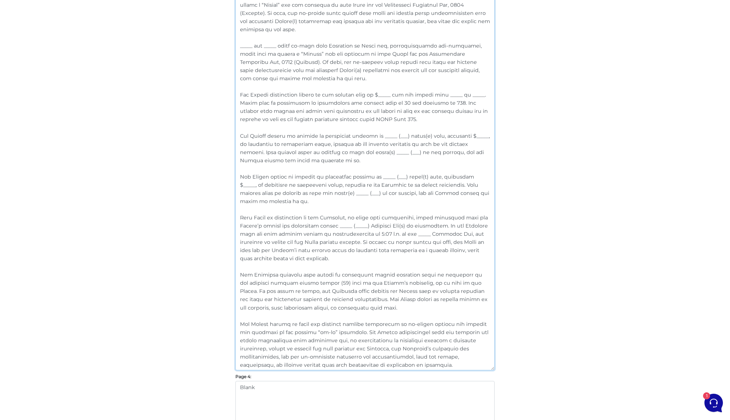
scroll to position [833, 0]
drag, startPoint x: 367, startPoint y: 305, endPoint x: 228, endPoint y: 274, distance: 142.6
click at [350, 289] on textarea at bounding box center [364, 174] width 259 height 388
drag, startPoint x: 364, startPoint y: 309, endPoint x: 229, endPoint y: 273, distance: 140.0
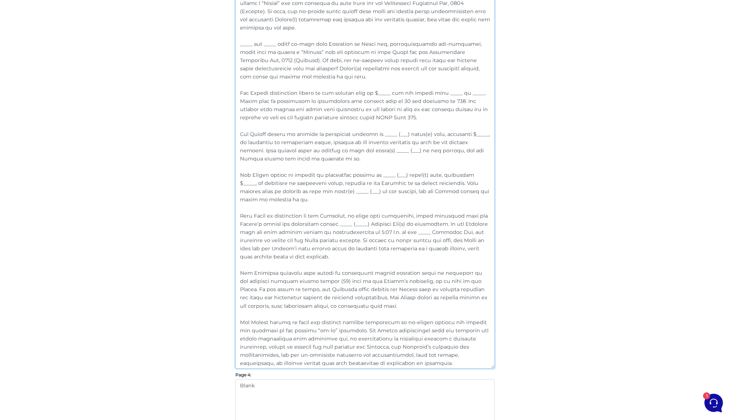
paste textarea "shall install blinds or comparable coverings on all exterior windows within 30 …"
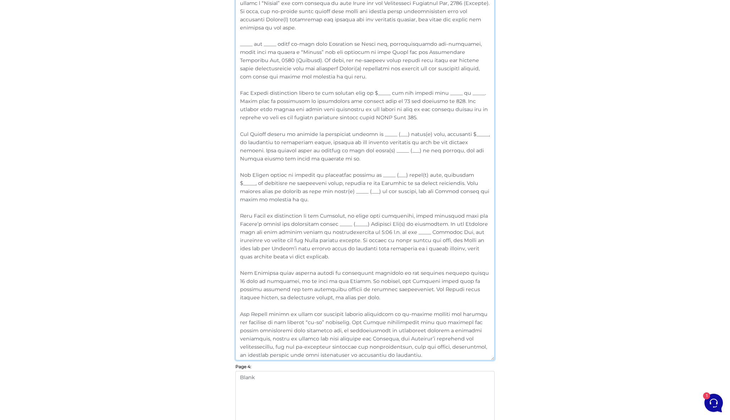
click at [470, 270] on textarea at bounding box center [364, 170] width 259 height 380
click at [419, 298] on textarea at bounding box center [364, 170] width 259 height 380
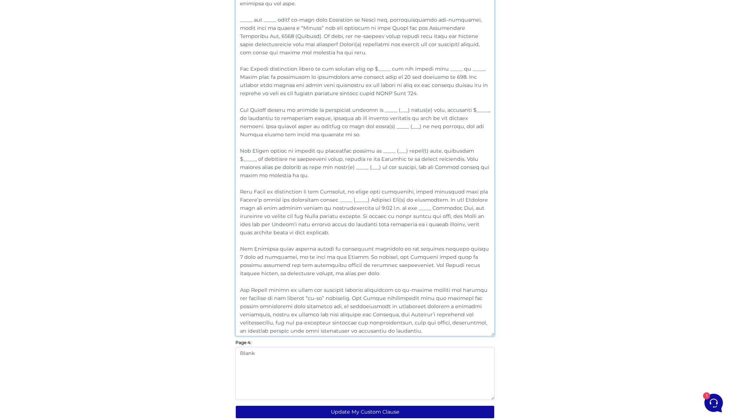
scroll to position [861, 0]
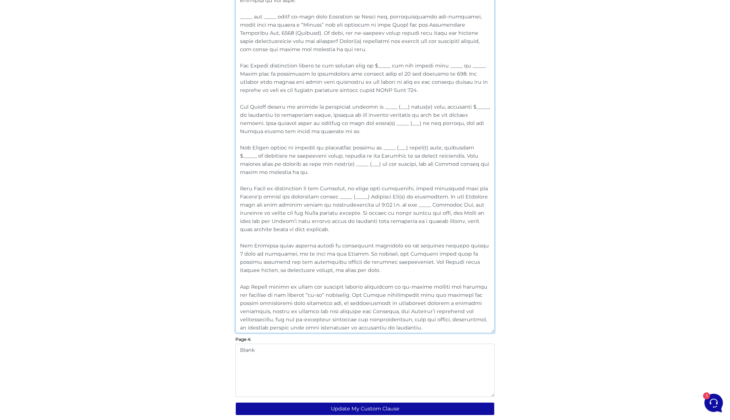
drag, startPoint x: 416, startPoint y: 328, endPoint x: 224, endPoint y: 287, distance: 196.1
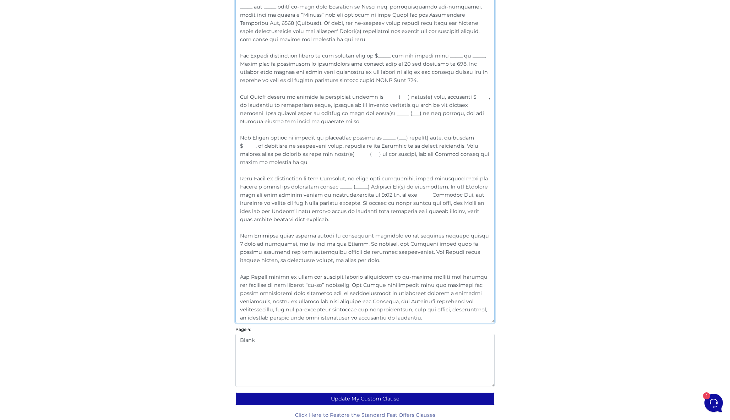
paste textarea "an in-person viewing and accepts it “as-is.” The Tenant acknowledges the premis…"
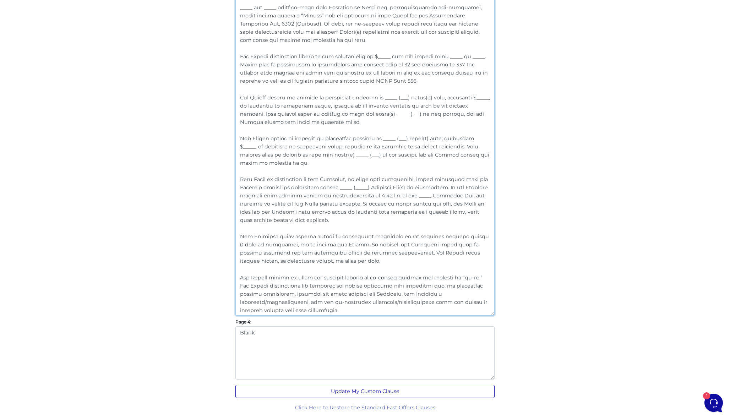
type textarea "Frequently Used Extra Clauses: _____ shall co-sign this Agreement to Lease and,…"
click at [384, 391] on button "Update My Custom Clause" at bounding box center [364, 391] width 259 height 13
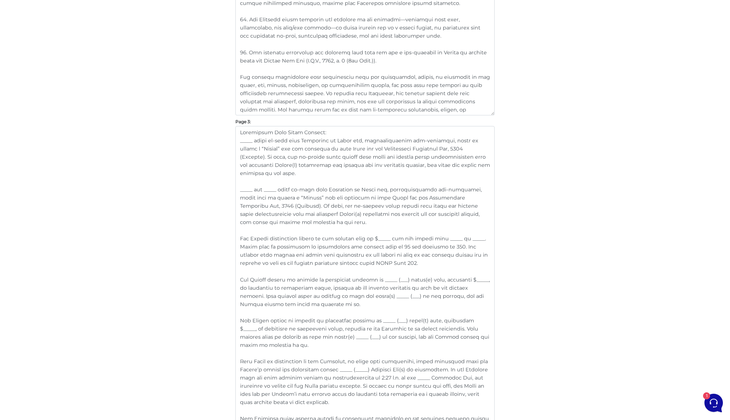
scroll to position [708, 0]
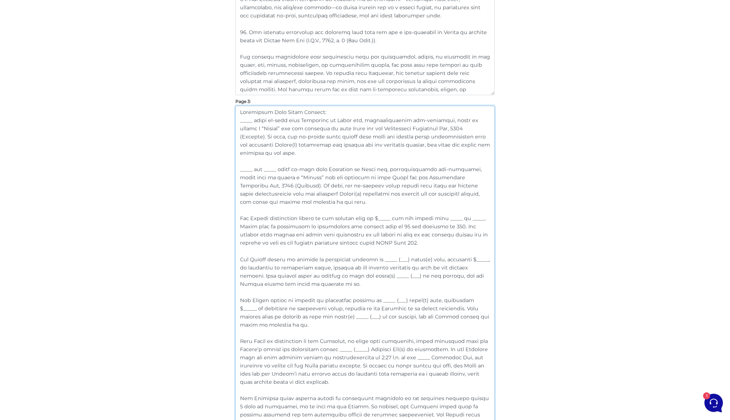
click at [273, 323] on textarea at bounding box center [364, 292] width 259 height 372
drag, startPoint x: 281, startPoint y: 323, endPoint x: 217, endPoint y: 118, distance: 215.1
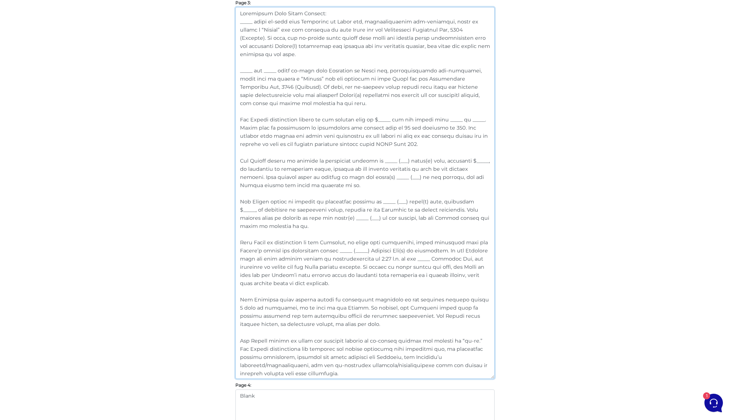
scroll to position [820, 0]
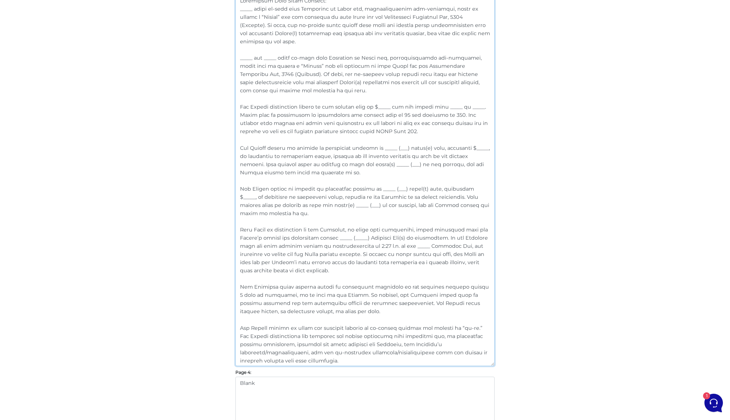
click at [334, 282] on textarea at bounding box center [364, 180] width 259 height 372
drag, startPoint x: 307, startPoint y: 312, endPoint x: 231, endPoint y: 288, distance: 80.0
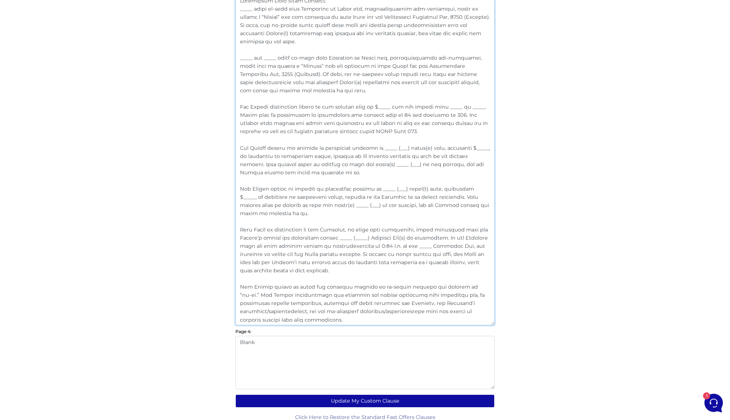
click at [283, 212] on textarea at bounding box center [364, 159] width 259 height 331
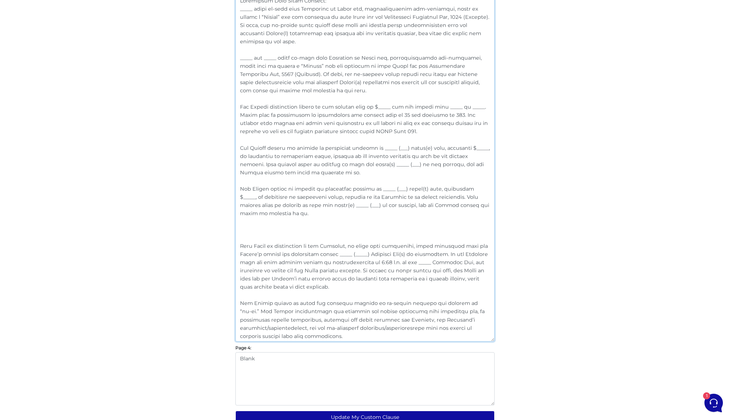
paste textarea "The Landlord shall install blinds or comparable coverings on all exterior windo…"
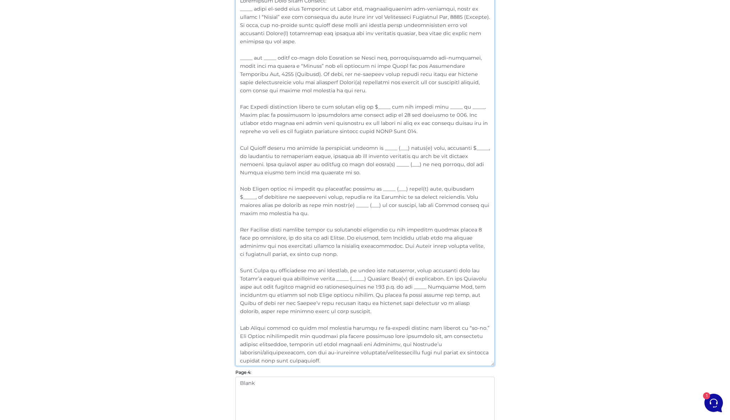
drag, startPoint x: 309, startPoint y: 254, endPoint x: 221, endPoint y: 231, distance: 90.3
click at [418, 265] on textarea at bounding box center [364, 180] width 259 height 372
type textarea "Loremipsum Dolo Sitam Consect: _____ adipi el-sedd eius Temporinc ut Labor etd,…"
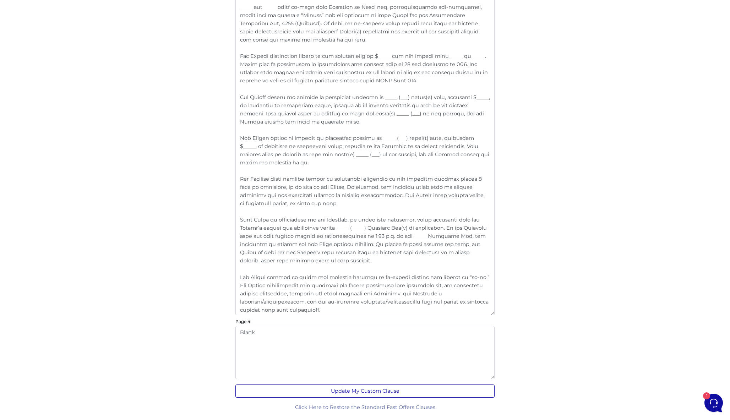
scroll to position [870, 0]
click at [407, 394] on button "Update My Custom Clause" at bounding box center [364, 391] width 259 height 13
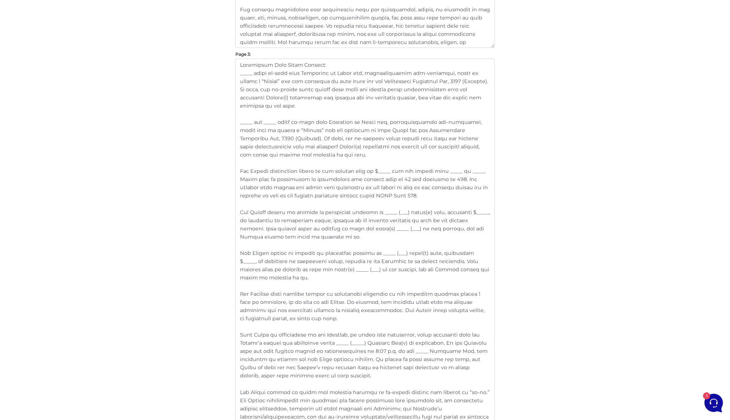
scroll to position [759, 0]
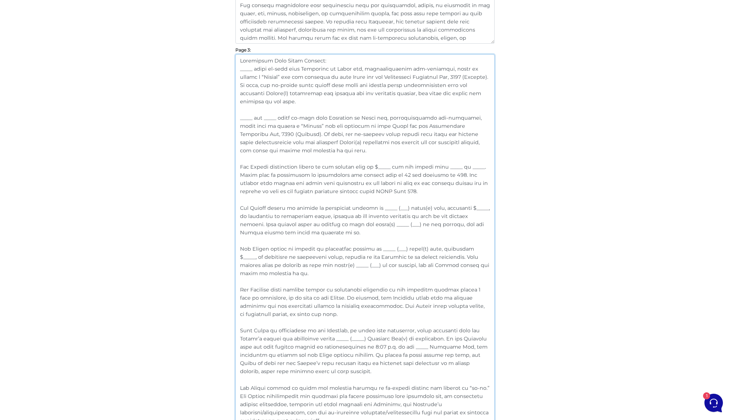
drag, startPoint x: 309, startPoint y: 314, endPoint x: 226, endPoint y: 289, distance: 86.6
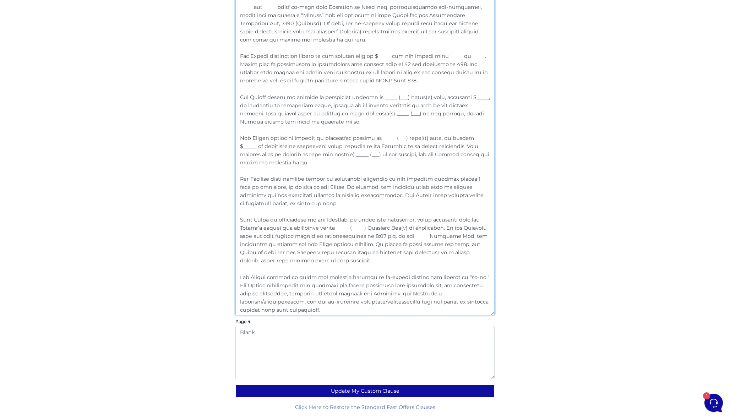
scroll to position [870, 0]
drag, startPoint x: 342, startPoint y: 311, endPoint x: 234, endPoint y: 220, distance: 140.9
click at [392, 216] on textarea at bounding box center [364, 130] width 259 height 372
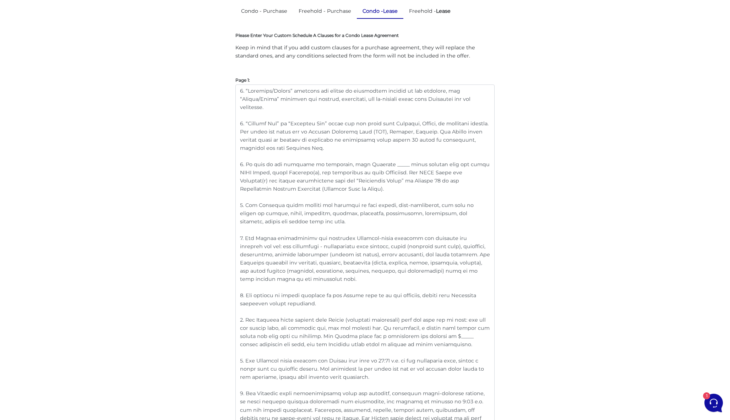
scroll to position [185, 0]
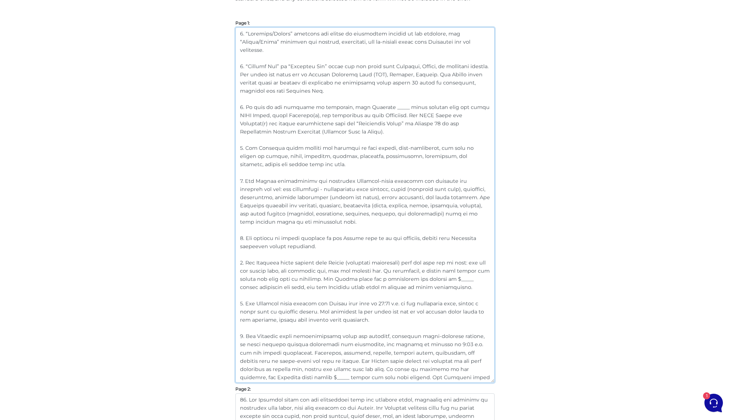
drag, startPoint x: 363, startPoint y: 311, endPoint x: 202, endPoint y: 23, distance: 329.4
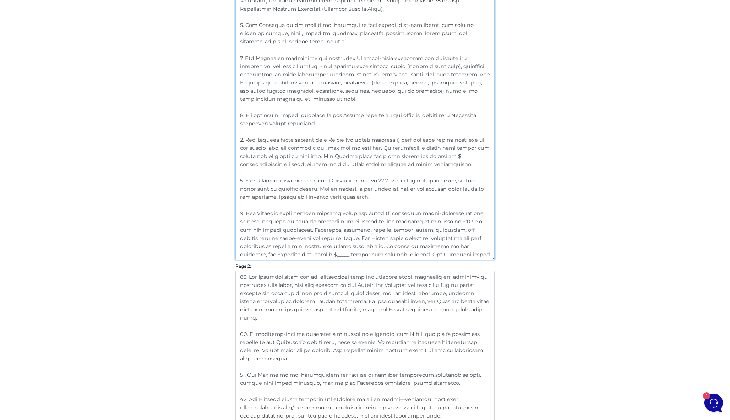
scroll to position [320, 0]
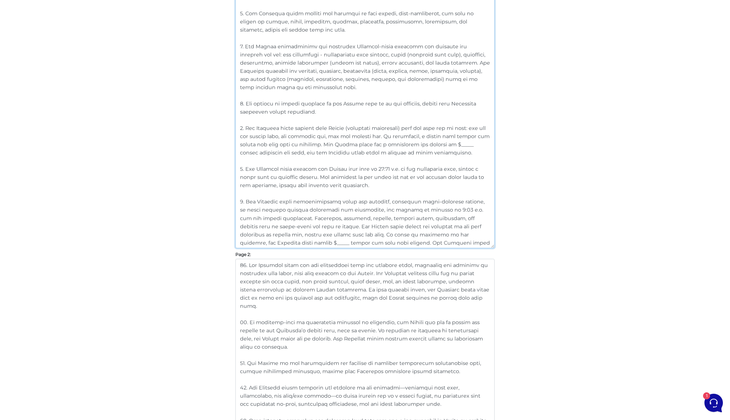
click at [346, 196] on textarea at bounding box center [364, 70] width 259 height 355
drag, startPoint x: 434, startPoint y: 244, endPoint x: 228, endPoint y: 195, distance: 211.3
click at [228, 195] on div "Customize Your Schedule A Customize your Schedule A with your own clauses inste…" at bounding box center [365, 359] width 405 height 1206
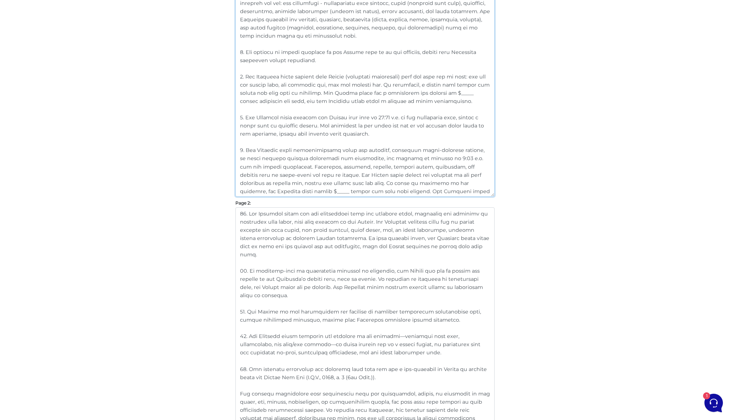
scroll to position [546, 0]
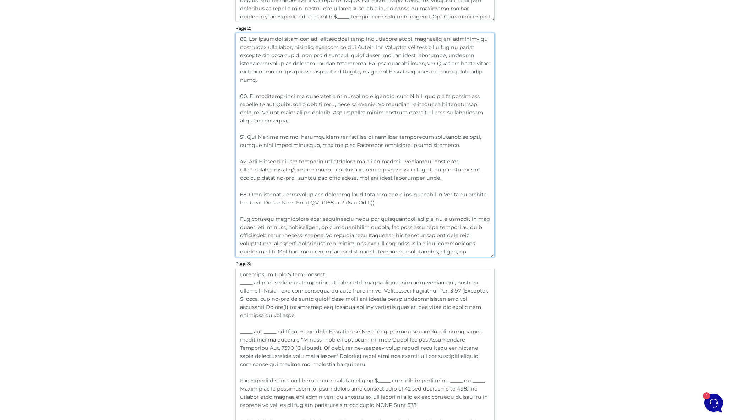
click at [321, 253] on textarea at bounding box center [364, 145] width 259 height 225
drag, startPoint x: 470, startPoint y: 252, endPoint x: 217, endPoint y: 30, distance: 336.6
click at [217, 30] on div "Customize Your Schedule A Customize your Schedule A with your own clauses inste…" at bounding box center [365, 133] width 405 height 1206
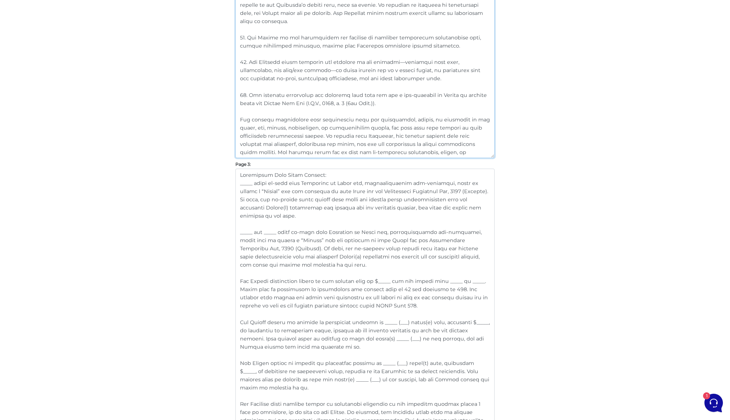
click at [391, 112] on textarea at bounding box center [364, 45] width 259 height 225
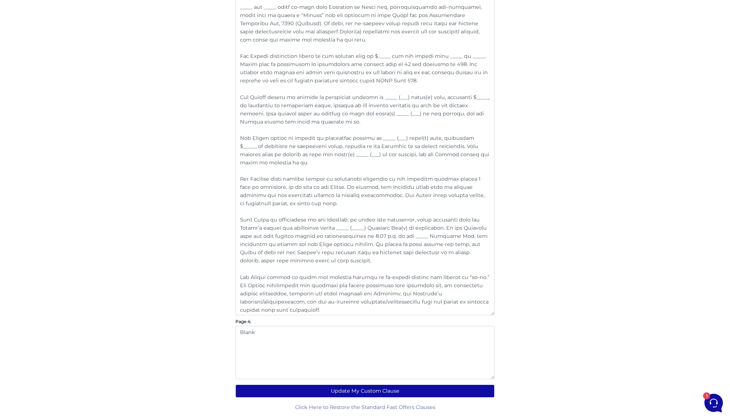
scroll to position [870, 0]
click at [365, 249] on textarea at bounding box center [364, 130] width 259 height 372
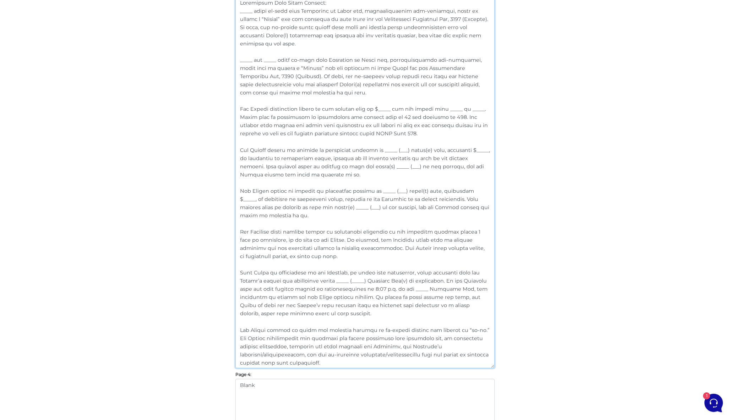
scroll to position [862, 0]
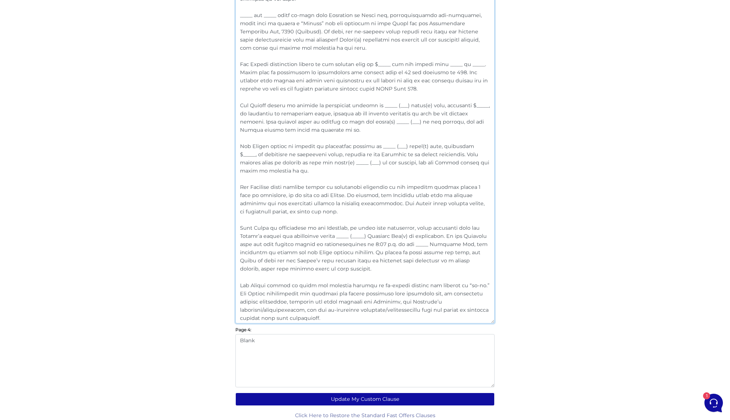
drag, startPoint x: 303, startPoint y: 268, endPoint x: 215, endPoint y: 224, distance: 98.1
click at [373, 312] on textarea at bounding box center [364, 138] width 259 height 372
drag, startPoint x: 353, startPoint y: 321, endPoint x: 222, endPoint y: 285, distance: 136.3
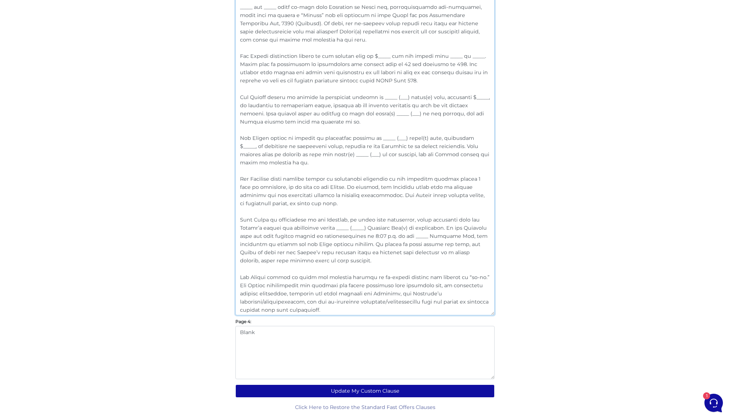
scroll to position [870, 0]
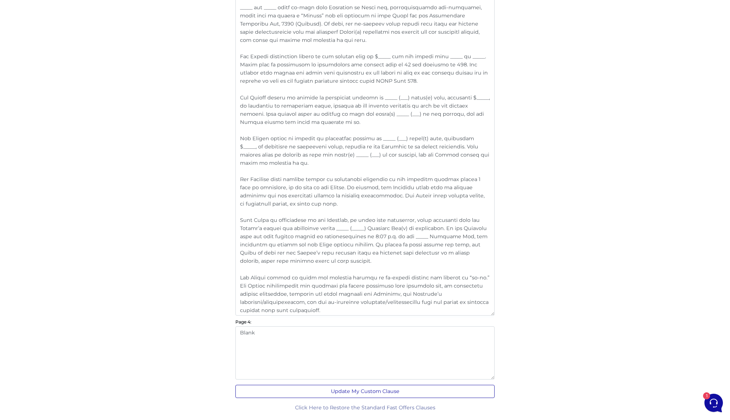
click at [382, 389] on button "Update My Custom Clause" at bounding box center [364, 391] width 259 height 13
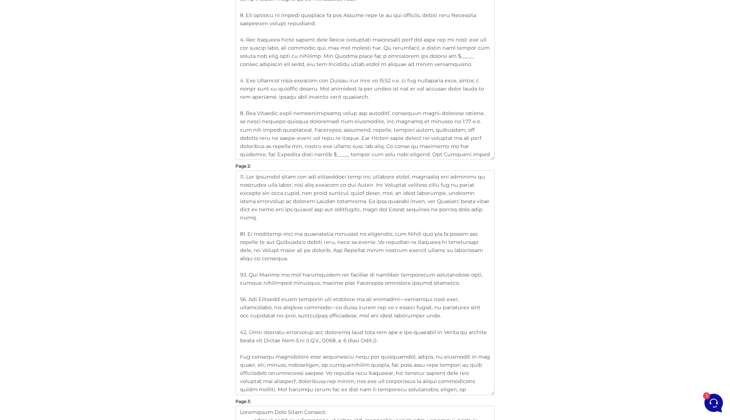
scroll to position [446, 0]
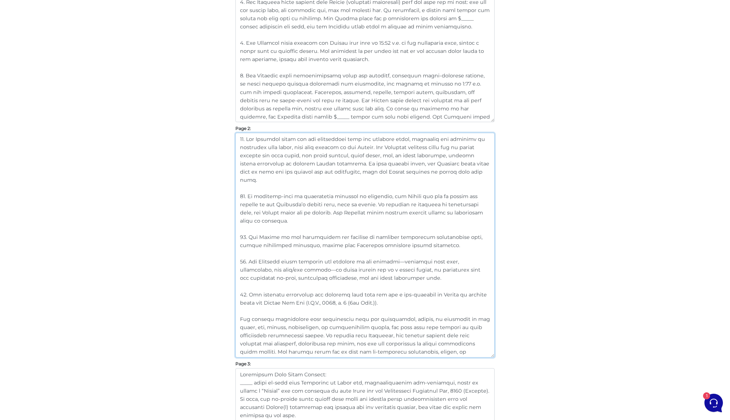
click at [400, 193] on textarea at bounding box center [364, 245] width 259 height 225
drag, startPoint x: 463, startPoint y: 173, endPoint x: 223, endPoint y: 136, distance: 242.9
click at [223, 136] on div "Customize Your Schedule A Customize your Schedule A with your own clauses inste…" at bounding box center [365, 233] width 405 height 1206
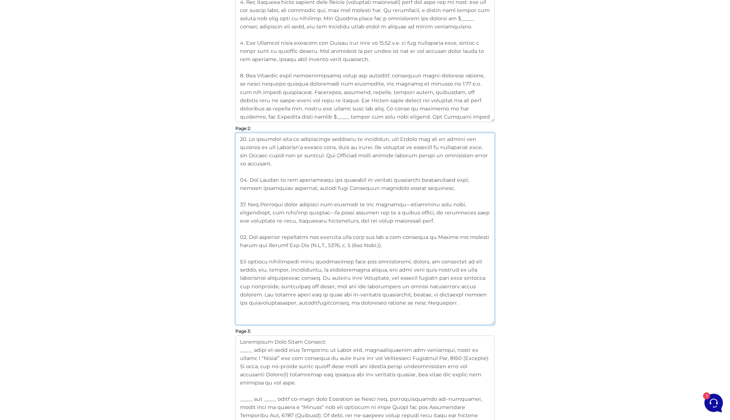
drag, startPoint x: 258, startPoint y: 153, endPoint x: 225, endPoint y: 153, distance: 32.7
click at [225, 153] on div "Customize Your Schedule A Customize your Schedule A with your own clauses inste…" at bounding box center [365, 216] width 405 height 1173
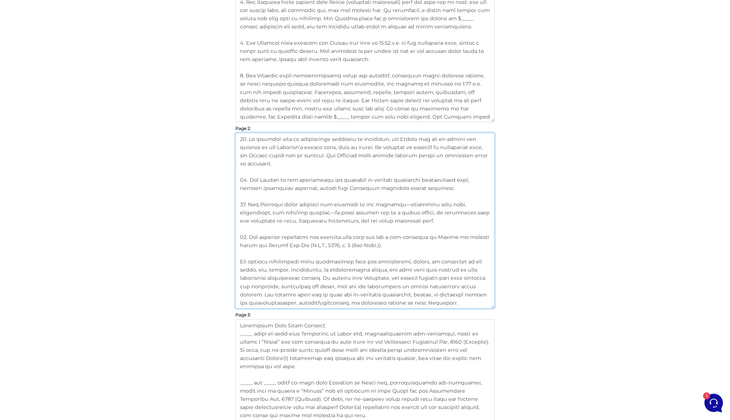
type textarea "62. Lo ipsumdol-sita co adipiscinge seddoeiu te incididun, utl Etdolo mag ali e…"
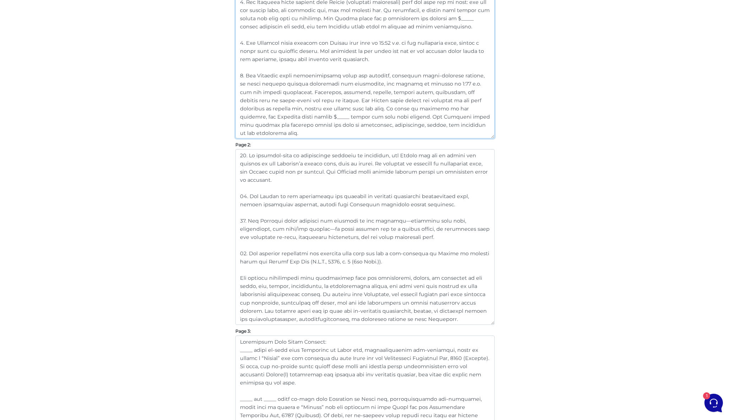
paste textarea "10. The Landlord shall pay all maintenance fees and property taxes, including a…"
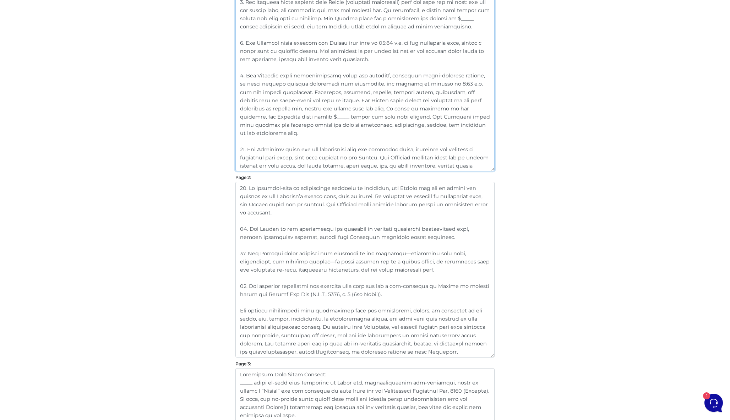
type textarea "1. “Landlord/Seller” includes all owners or authorized parties of the premises,…"
click at [527, 168] on div "Customize Your Schedule A Customize your Schedule A with your own clauses inste…" at bounding box center [365, 233] width 405 height 1206
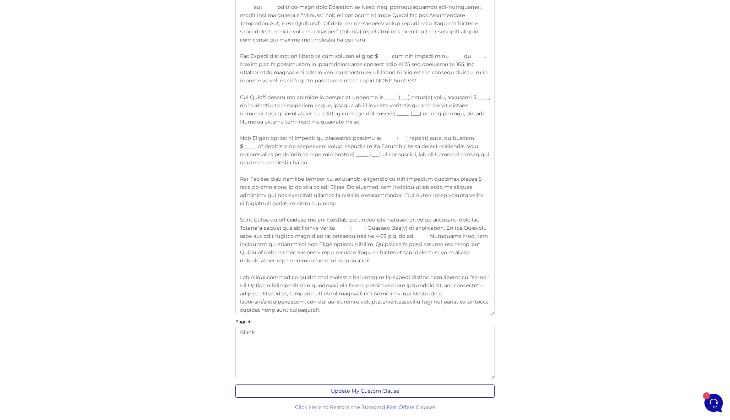
scroll to position [870, 0]
click at [394, 394] on button "Update My Custom Clause" at bounding box center [364, 391] width 259 height 13
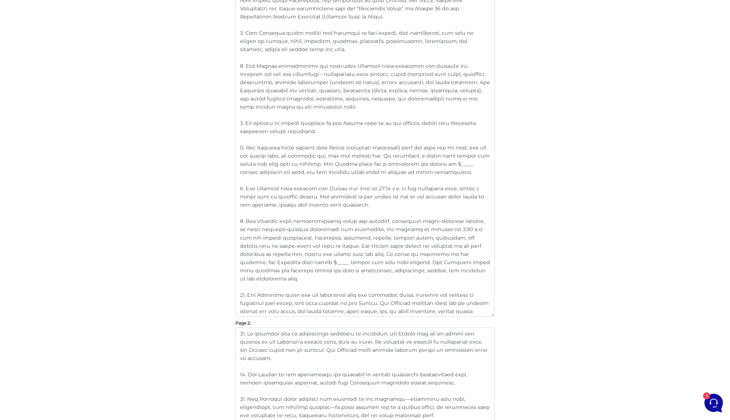
scroll to position [360, 0]
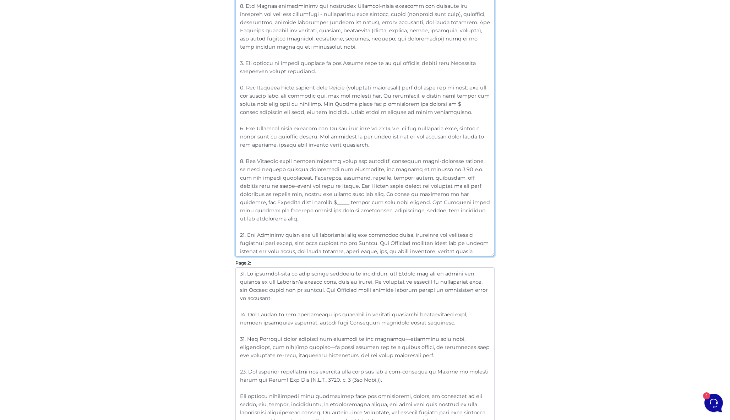
click at [470, 250] on textarea at bounding box center [364, 54] width 259 height 404
drag, startPoint x: 473, startPoint y: 252, endPoint x: 229, endPoint y: 218, distance: 245.7
click at [229, 218] on div "Customize Your Schedule A Customize your Schedule A with your own clauses inste…" at bounding box center [365, 319] width 405 height 1206
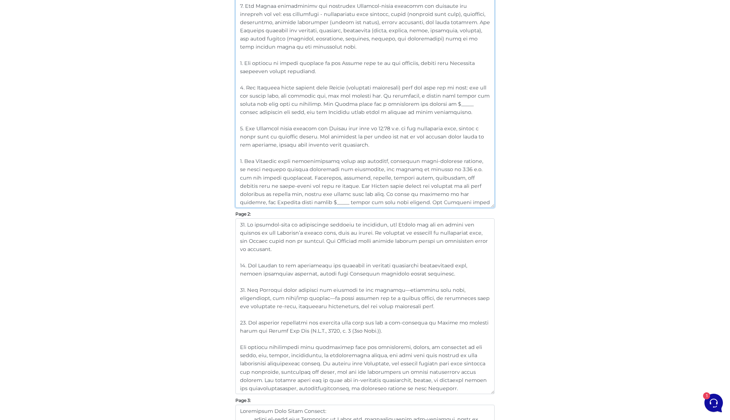
scroll to position [397, 0]
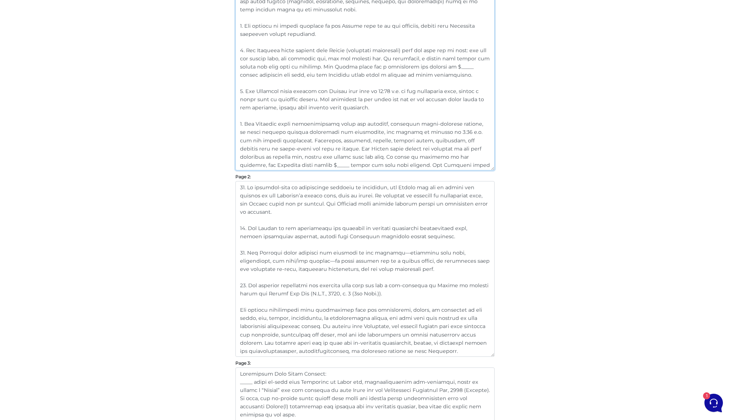
type textarea "1. “Loremips/Dolors” ametcons adi elitse do eiusmodtem incidid ut lab etdolore,…"
drag, startPoint x: 295, startPoint y: 215, endPoint x: 208, endPoint y: 170, distance: 97.0
click at [208, 170] on div "Customize Your Schedule A Customize your Schedule A with your own clauses inste…" at bounding box center [365, 257] width 405 height 1157
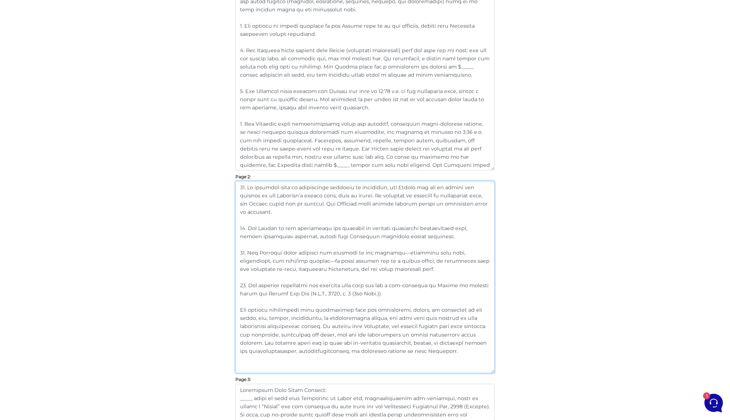
paste textarea "10. The Landlord shall pay all maintenance fees and property taxes, including a…"
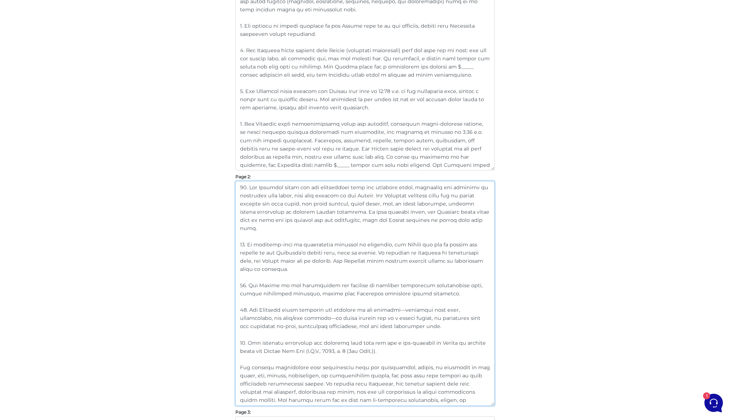
type textarea "85. Lor Ipsumdol sitam con adi elitseddoei temp inc utlabore etdol, magnaaliq e…"
click at [555, 229] on div "Customize Your Schedule A Customize your Schedule A with your own clauses inste…" at bounding box center [365, 282] width 405 height 1206
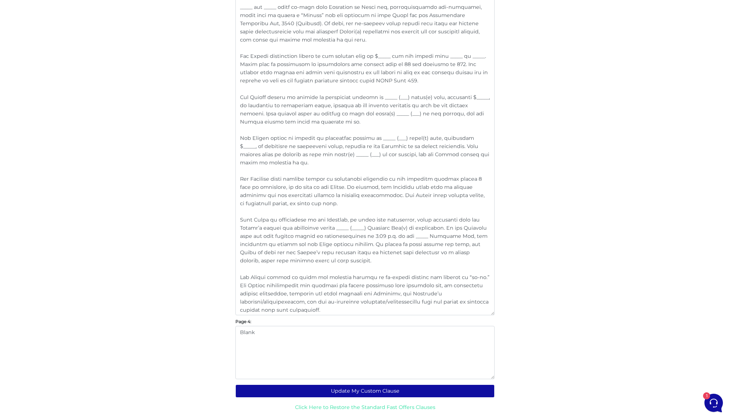
scroll to position [870, 0]
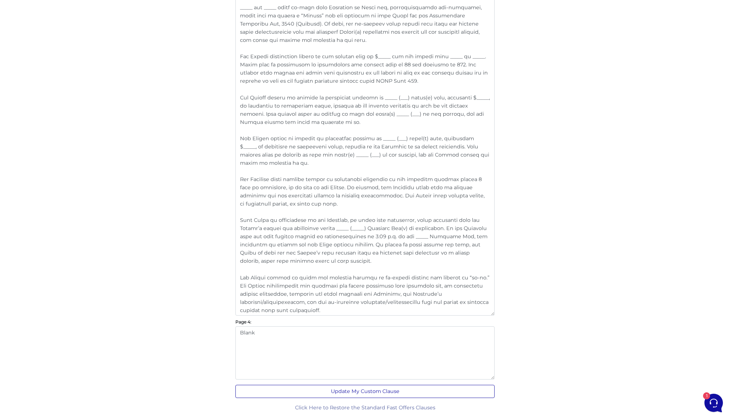
click at [380, 391] on button "Update My Custom Clause" at bounding box center [364, 391] width 259 height 13
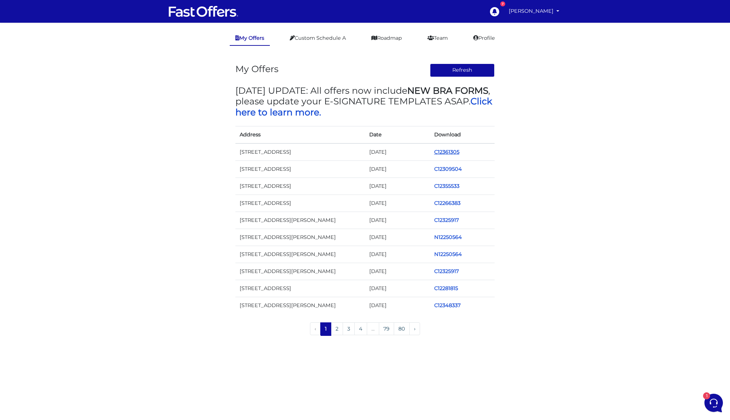
click at [445, 150] on link "C12361305" at bounding box center [446, 152] width 25 height 6
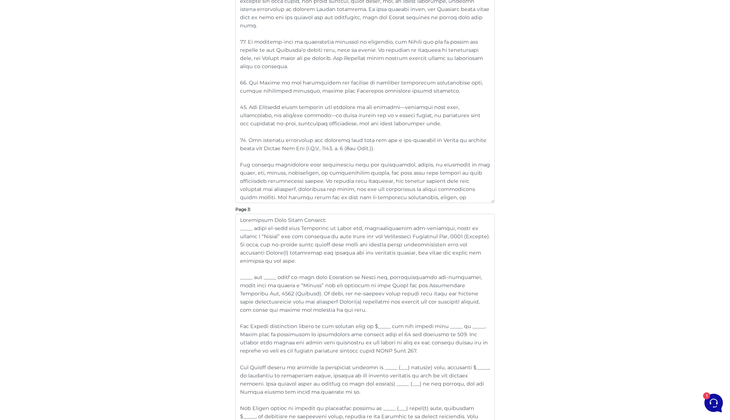
scroll to position [492, 0]
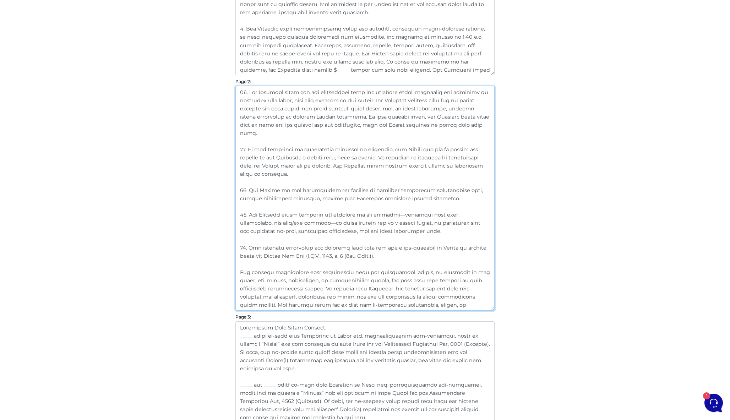
drag, startPoint x: 294, startPoint y: 190, endPoint x: 420, endPoint y: 193, distance: 125.7
click at [420, 193] on textarea at bounding box center [364, 198] width 259 height 225
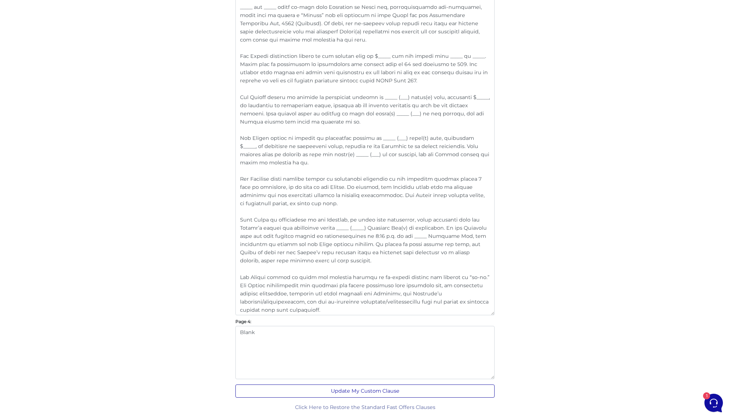
scroll to position [870, 0]
type textarea "10. The Landlord shall pay all maintenance fees and property taxes, including a…"
click at [388, 391] on button "Update My Custom Clause" at bounding box center [364, 391] width 259 height 13
click at [376, 389] on button "Update My Custom Clause" at bounding box center [364, 391] width 259 height 13
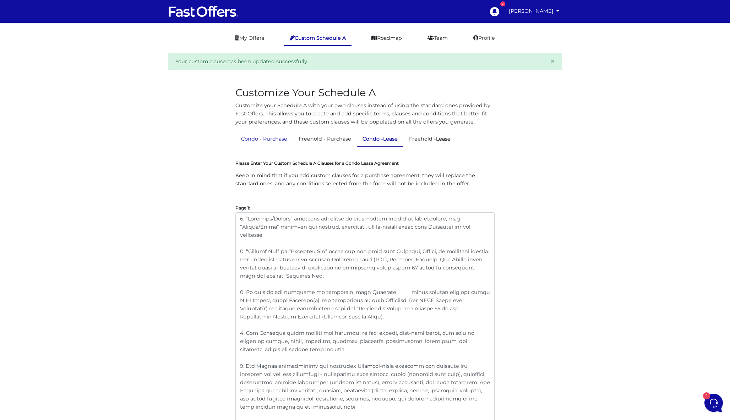
click at [266, 134] on link "Condo - Purchase" at bounding box center [264, 139] width 58 height 14
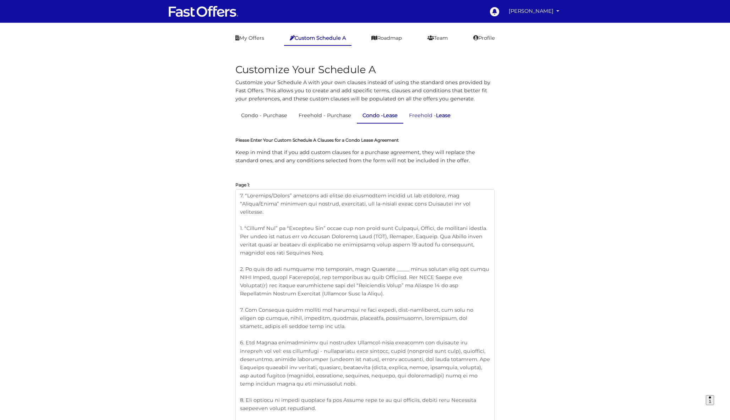
click at [446, 117] on strong "Lease" at bounding box center [443, 115] width 15 height 6
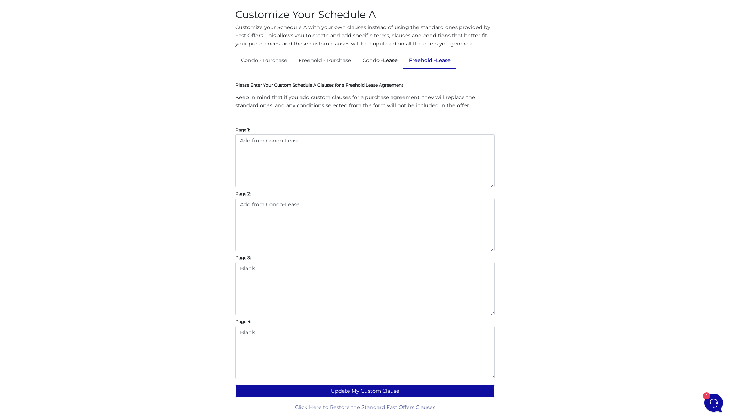
scroll to position [55, 0]
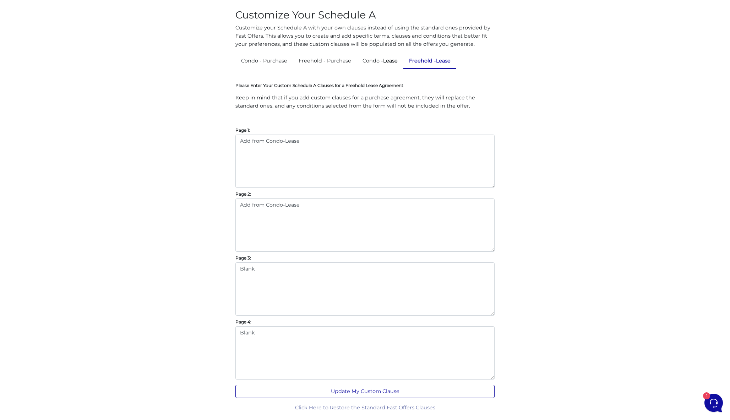
click at [396, 392] on button "Update My Custom Clause" at bounding box center [364, 391] width 259 height 13
